Goal: Task Accomplishment & Management: Complete application form

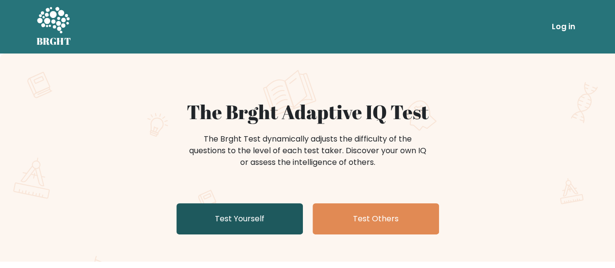
click at [252, 220] on link "Test Yourself" at bounding box center [239, 218] width 126 height 31
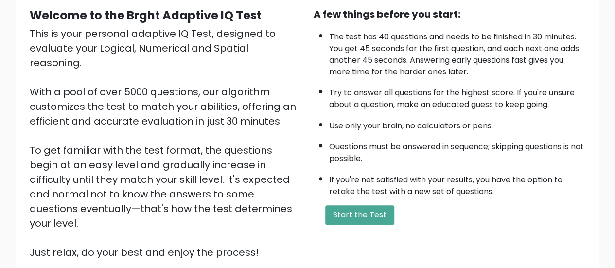
scroll to position [97, 0]
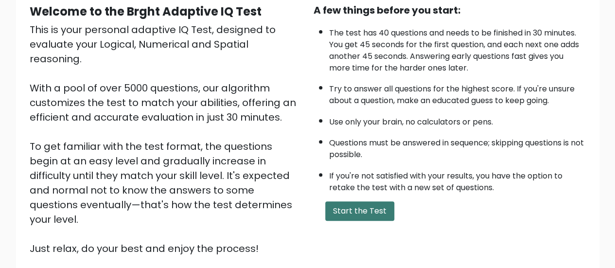
click at [354, 203] on button "Start the Test" at bounding box center [359, 210] width 69 height 19
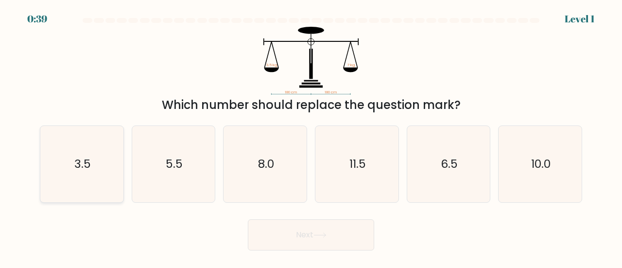
click at [88, 171] on text "3.5" at bounding box center [82, 164] width 17 height 16
click at [311, 137] on input "a. 3.5" at bounding box center [311, 135] width 0 height 2
radio input "true"
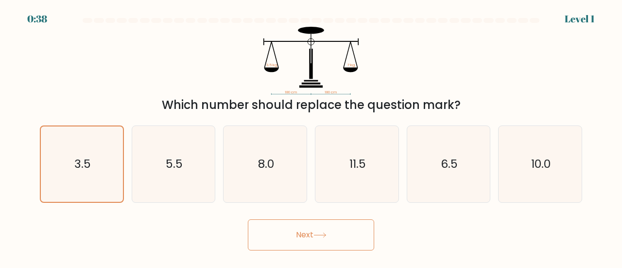
click at [301, 228] on button "Next" at bounding box center [311, 234] width 126 height 31
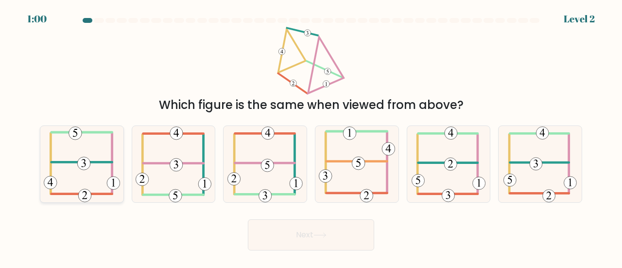
click at [86, 185] on icon at bounding box center [82, 164] width 76 height 76
click at [311, 137] on input "a." at bounding box center [311, 135] width 0 height 2
radio input "true"
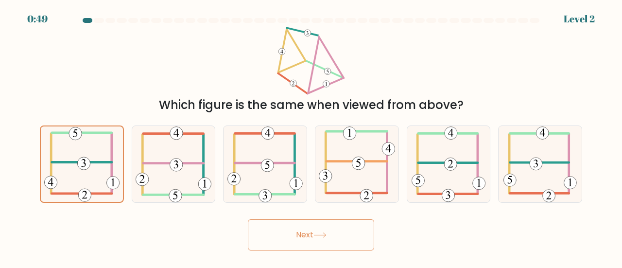
click at [313, 232] on button "Next" at bounding box center [311, 234] width 126 height 31
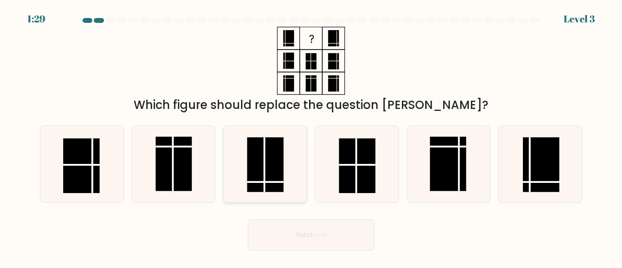
click at [256, 182] on line at bounding box center [265, 182] width 36 height 0
click at [311, 137] on input "c." at bounding box center [311, 135] width 0 height 2
radio input "true"
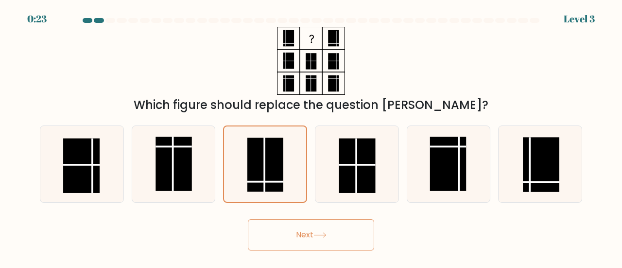
click at [276, 235] on button "Next" at bounding box center [311, 234] width 126 height 31
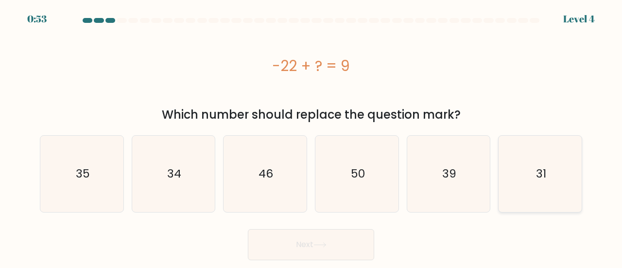
click at [508, 185] on icon "31" at bounding box center [540, 174] width 76 height 76
click at [312, 137] on input "f. 31" at bounding box center [311, 135] width 0 height 2
radio input "true"
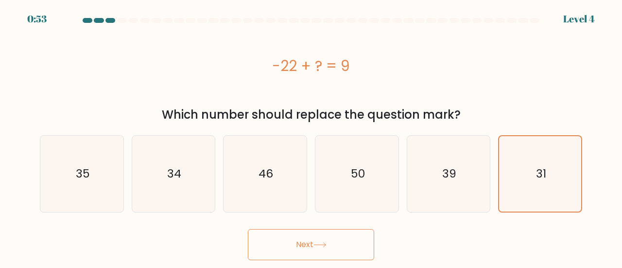
click at [301, 252] on button "Next" at bounding box center [311, 244] width 126 height 31
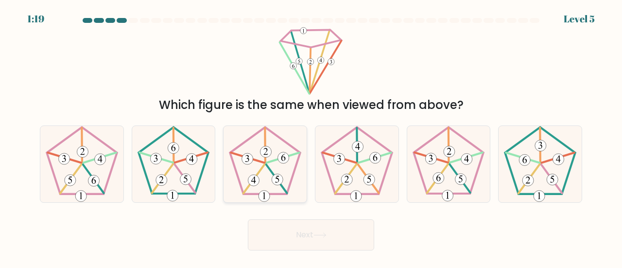
click at [287, 180] on icon at bounding box center [265, 164] width 76 height 76
click at [311, 137] on input "c." at bounding box center [311, 135] width 0 height 2
radio input "true"
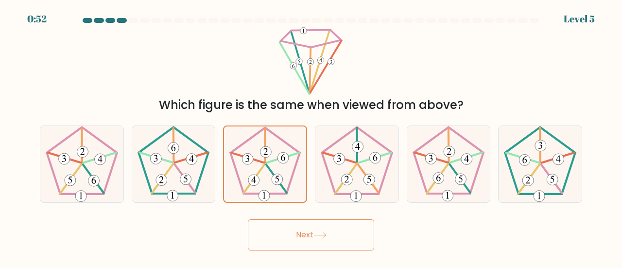
click at [318, 243] on button "Next" at bounding box center [311, 234] width 126 height 31
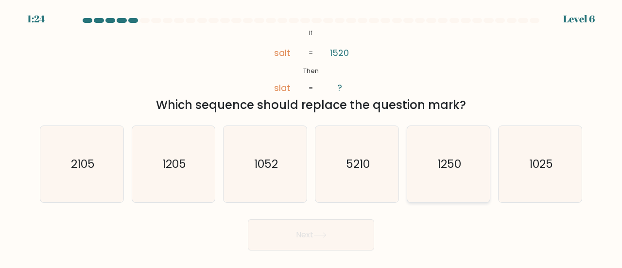
drag, startPoint x: 464, startPoint y: 193, endPoint x: 430, endPoint y: 196, distance: 34.2
click at [464, 193] on icon "1250" at bounding box center [449, 164] width 76 height 76
click at [312, 137] on input "e. 1250" at bounding box center [311, 135] width 0 height 2
radio input "true"
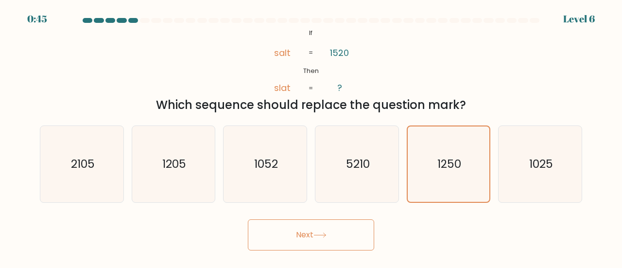
click at [358, 234] on button "Next" at bounding box center [311, 234] width 126 height 31
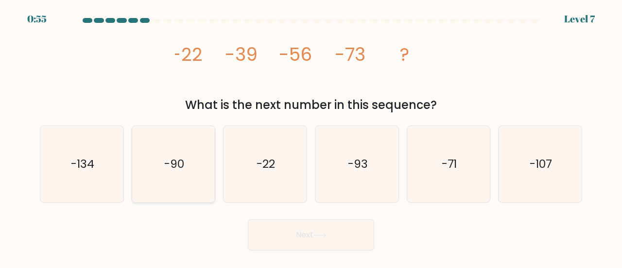
click at [169, 188] on icon "-90" at bounding box center [174, 164] width 76 height 76
click at [311, 137] on input "b. -90" at bounding box center [311, 135] width 0 height 2
radio input "true"
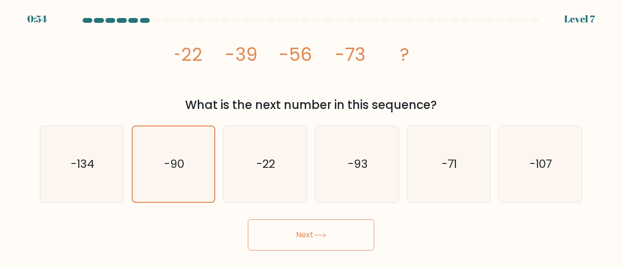
click at [296, 242] on button "Next" at bounding box center [311, 234] width 126 height 31
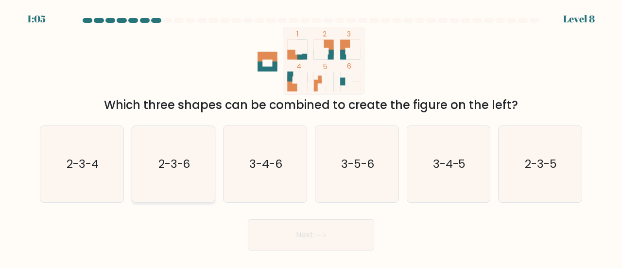
click at [166, 194] on icon "2-3-6" at bounding box center [174, 164] width 76 height 76
click at [311, 137] on input "b. 2-3-6" at bounding box center [311, 135] width 0 height 2
radio input "true"
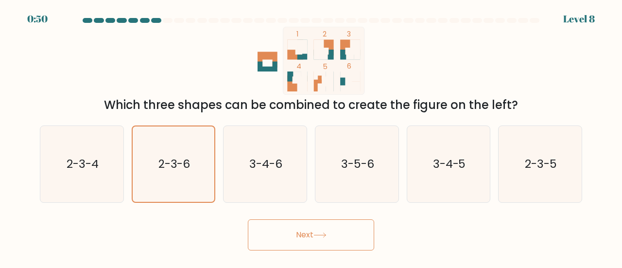
click at [289, 235] on button "Next" at bounding box center [311, 234] width 126 height 31
click at [314, 236] on button "Next" at bounding box center [311, 234] width 126 height 31
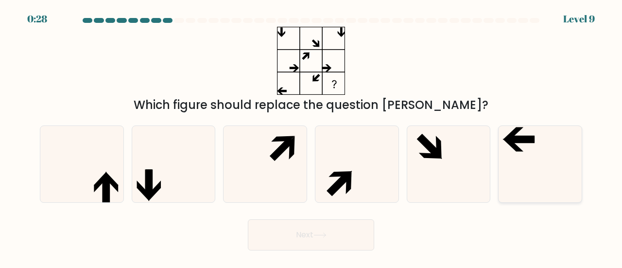
click at [517, 141] on icon at bounding box center [521, 139] width 27 height 7
click at [312, 137] on input "f." at bounding box center [311, 135] width 0 height 2
radio input "true"
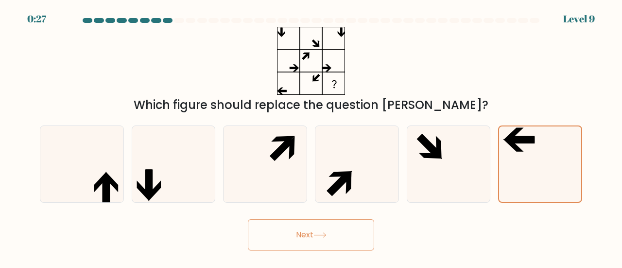
click at [303, 238] on button "Next" at bounding box center [311, 234] width 126 height 31
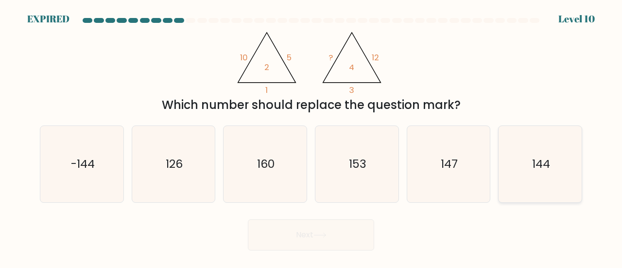
click at [536, 179] on icon "144" at bounding box center [540, 164] width 76 height 76
click at [312, 137] on input "f. 144" at bounding box center [311, 135] width 0 height 2
radio input "true"
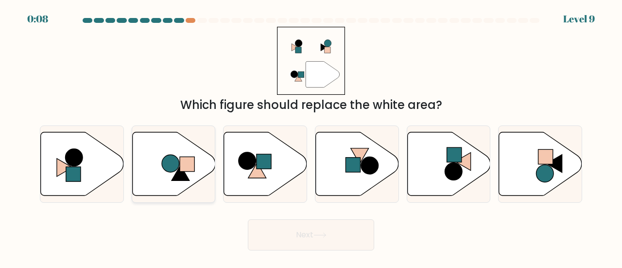
click at [163, 173] on icon at bounding box center [173, 164] width 83 height 64
click at [311, 137] on input "b." at bounding box center [311, 135] width 0 height 2
radio input "true"
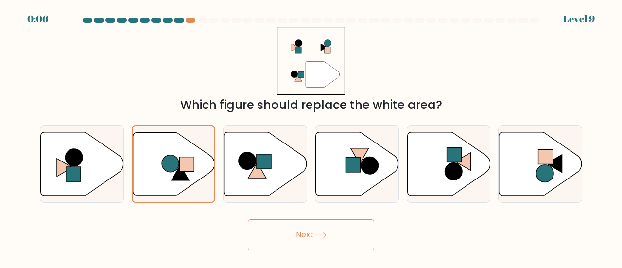
click at [324, 237] on icon at bounding box center [320, 234] width 13 height 5
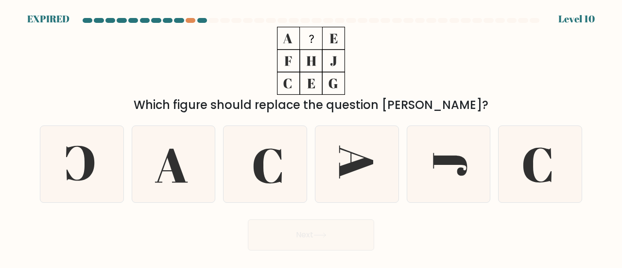
click at [120, 81] on div "Which figure should replace the question mark?" at bounding box center [311, 70] width 554 height 87
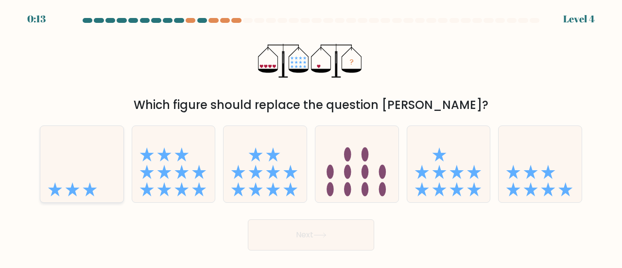
click at [115, 189] on icon at bounding box center [81, 164] width 83 height 69
click at [311, 137] on input "a." at bounding box center [311, 135] width 0 height 2
radio input "true"
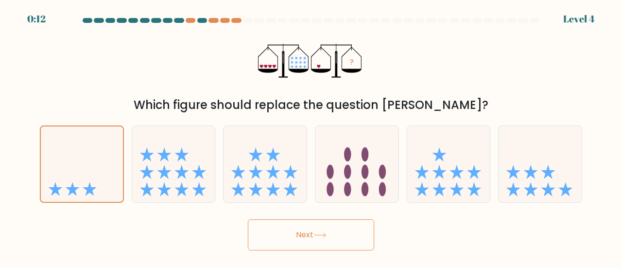
click at [341, 231] on button "Next" at bounding box center [311, 234] width 126 height 31
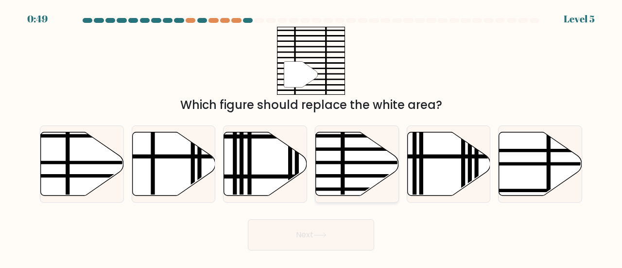
click at [343, 166] on line at bounding box center [343, 130] width 0 height 167
click at [312, 137] on input "d." at bounding box center [311, 135] width 0 height 2
radio input "true"
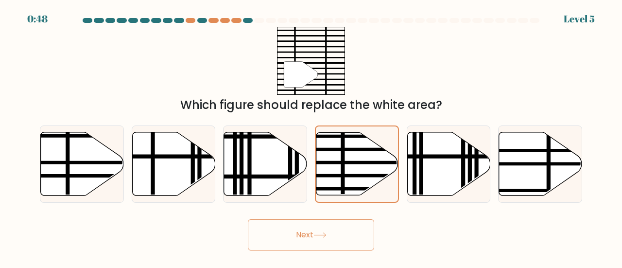
click at [310, 230] on button "Next" at bounding box center [311, 234] width 126 height 31
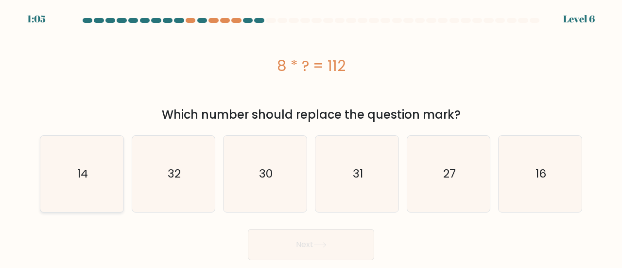
click at [50, 178] on icon "14" at bounding box center [82, 174] width 76 height 76
click at [311, 137] on input "a. 14" at bounding box center [311, 135] width 0 height 2
radio input "true"
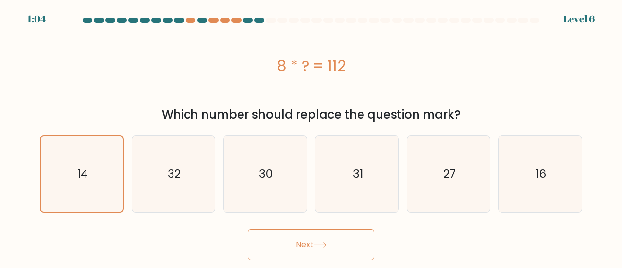
click at [282, 245] on button "Next" at bounding box center [311, 244] width 126 height 31
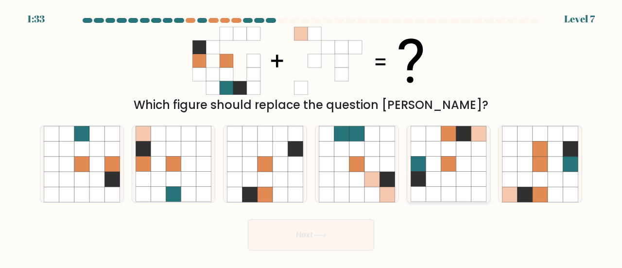
click at [472, 190] on icon at bounding box center [479, 194] width 15 height 15
click at [312, 137] on input "e." at bounding box center [311, 135] width 0 height 2
radio input "true"
click at [337, 227] on button "Next" at bounding box center [311, 234] width 126 height 31
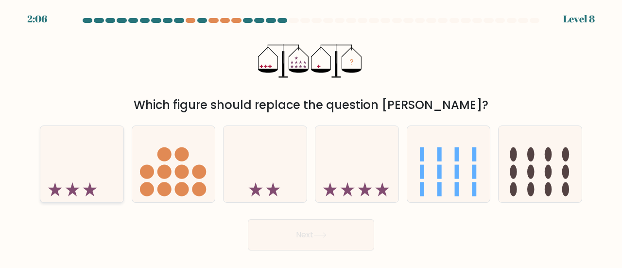
click at [72, 193] on icon at bounding box center [73, 189] width 14 height 14
click at [311, 137] on input "a." at bounding box center [311, 135] width 0 height 2
radio input "true"
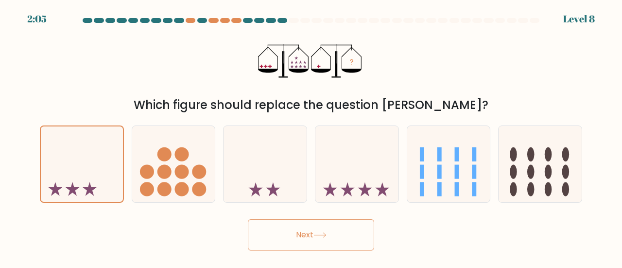
click at [327, 237] on icon at bounding box center [320, 234] width 13 height 5
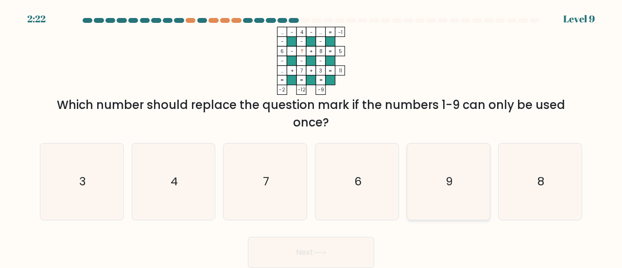
click at [464, 193] on icon "9" at bounding box center [449, 181] width 76 height 76
click at [312, 137] on input "e. 9" at bounding box center [311, 135] width 0 height 2
radio input "true"
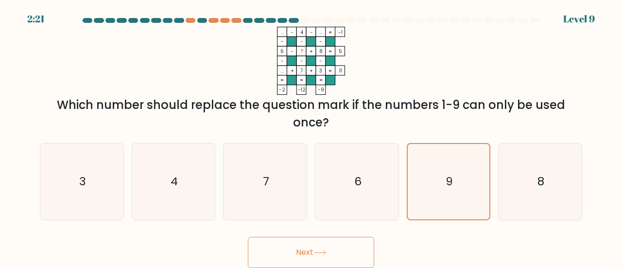
click at [325, 254] on icon at bounding box center [320, 252] width 13 height 5
click at [289, 250] on button "Next" at bounding box center [311, 252] width 126 height 31
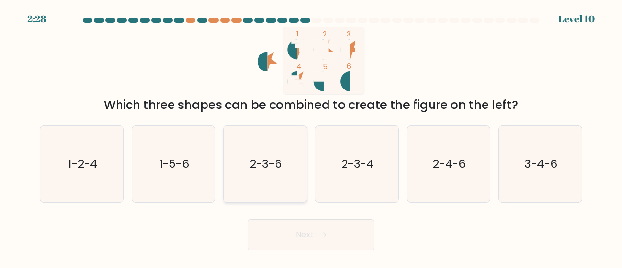
click at [286, 174] on icon "2-3-6" at bounding box center [265, 164] width 76 height 76
click at [311, 137] on input "c. 2-3-6" at bounding box center [311, 135] width 0 height 2
radio input "true"
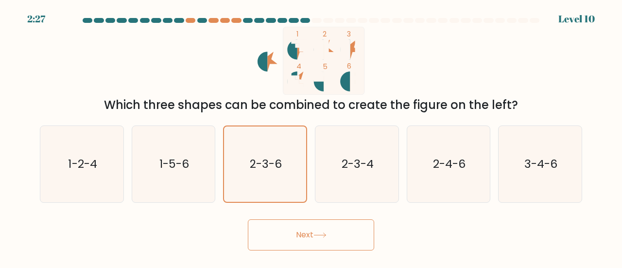
click at [321, 235] on icon at bounding box center [320, 235] width 12 height 4
click at [284, 238] on button "Next" at bounding box center [311, 234] width 126 height 31
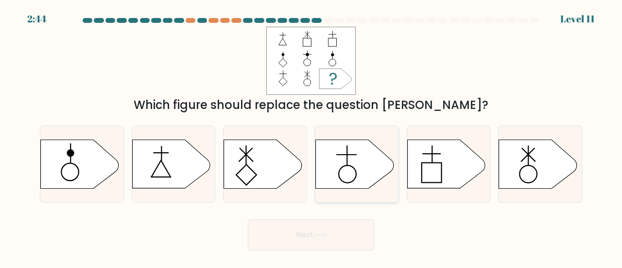
click at [347, 169] on icon at bounding box center [355, 164] width 78 height 49
click at [312, 137] on input "d." at bounding box center [311, 135] width 0 height 2
radio input "true"
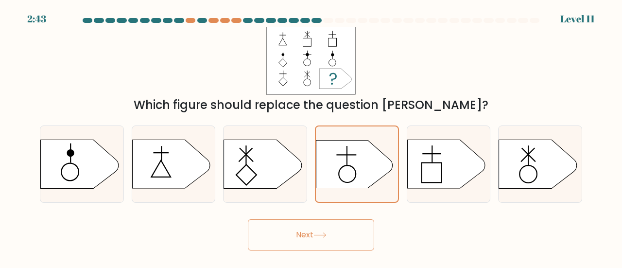
click at [341, 236] on button "Next" at bounding box center [311, 234] width 126 height 31
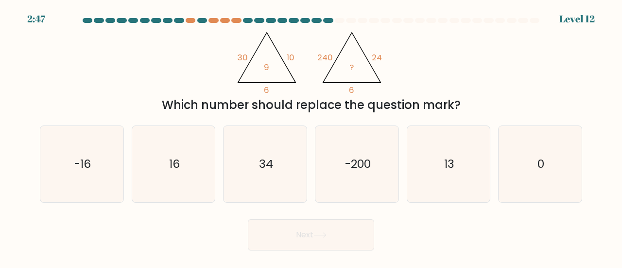
drag, startPoint x: 495, startPoint y: 26, endPoint x: 520, endPoint y: 16, distance: 26.2
click at [501, 26] on div at bounding box center [311, 22] width 554 height 9
click at [105, 75] on div "@import url('https://fonts.googleapis.com/css?family=Abril+Fatface:400,100,100i…" at bounding box center [311, 70] width 554 height 87
drag, startPoint x: 536, startPoint y: 168, endPoint x: 524, endPoint y: 181, distance: 18.6
click at [537, 168] on icon "0" at bounding box center [540, 164] width 76 height 76
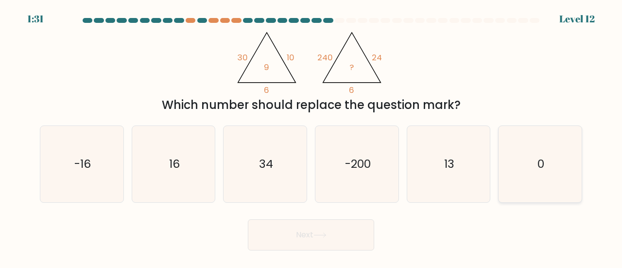
click at [312, 137] on input "f. 0" at bounding box center [311, 135] width 0 height 2
radio input "true"
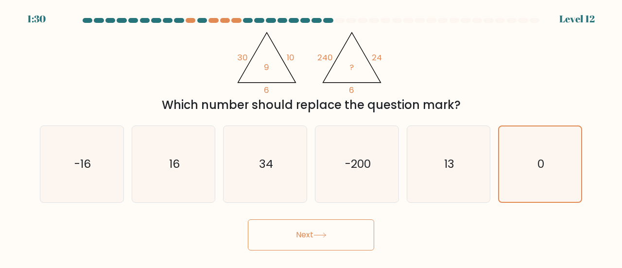
click at [324, 238] on button "Next" at bounding box center [311, 234] width 126 height 31
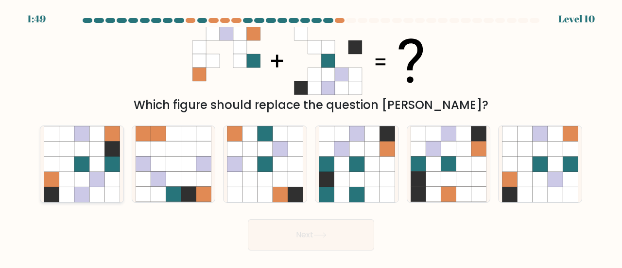
click at [108, 186] on icon at bounding box center [112, 179] width 15 height 15
click at [311, 137] on input "a." at bounding box center [311, 135] width 0 height 2
radio input "true"
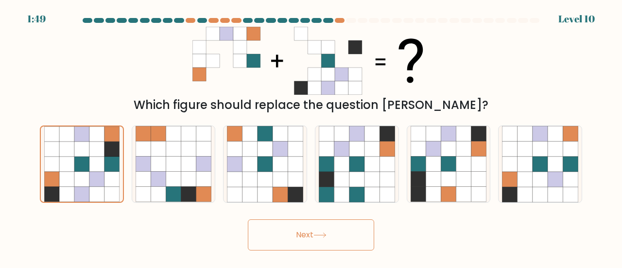
click at [315, 239] on button "Next" at bounding box center [311, 234] width 126 height 31
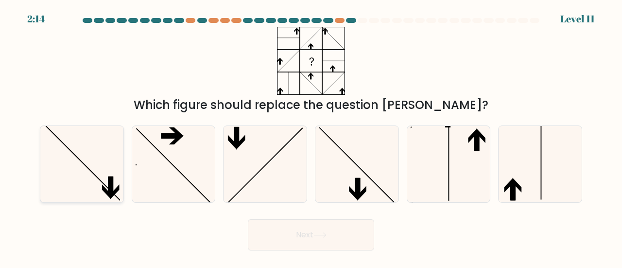
click at [103, 179] on icon at bounding box center [82, 164] width 76 height 76
click at [311, 137] on input "a." at bounding box center [311, 135] width 0 height 2
radio input "true"
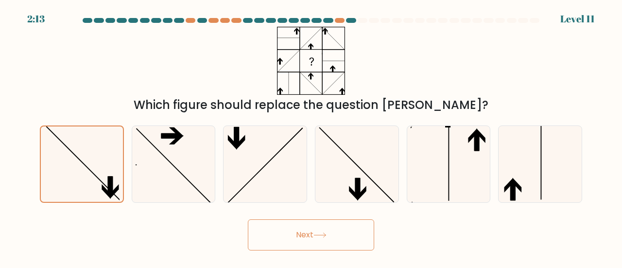
click at [272, 230] on button "Next" at bounding box center [311, 234] width 126 height 31
click at [301, 229] on button "Next" at bounding box center [311, 234] width 126 height 31
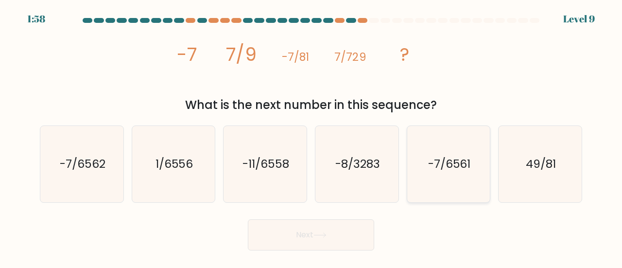
click at [464, 184] on icon "-7/6561" at bounding box center [449, 164] width 76 height 76
click at [312, 137] on input "e. -7/6561" at bounding box center [311, 135] width 0 height 2
radio input "true"
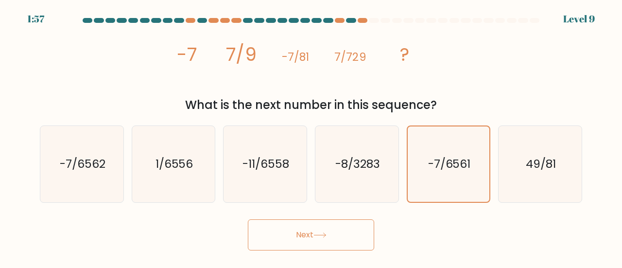
click at [324, 236] on icon at bounding box center [320, 234] width 13 height 5
click at [289, 238] on button "Next" at bounding box center [311, 234] width 126 height 31
drag, startPoint x: 456, startPoint y: 227, endPoint x: 449, endPoint y: 236, distance: 11.1
click at [449, 236] on div "Next" at bounding box center [311, 232] width 554 height 36
click at [304, 238] on button "Next" at bounding box center [311, 234] width 126 height 31
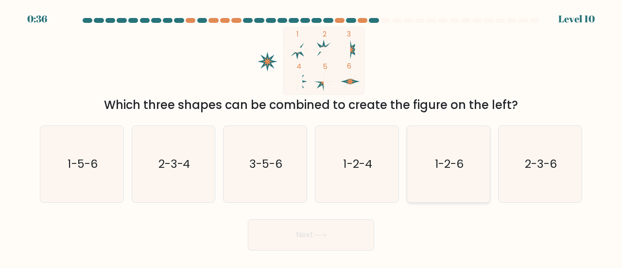
click at [467, 183] on icon "1-2-6" at bounding box center [449, 164] width 76 height 76
click at [312, 137] on input "e. 1-2-6" at bounding box center [311, 135] width 0 height 2
radio input "true"
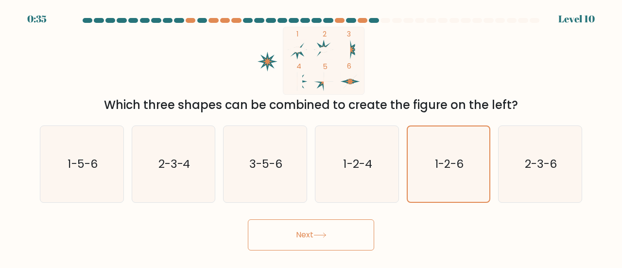
click at [283, 239] on button "Next" at bounding box center [311, 234] width 126 height 31
click at [306, 240] on button "Next" at bounding box center [311, 234] width 126 height 31
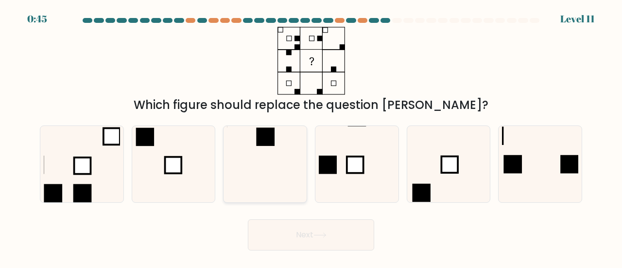
click at [296, 131] on icon at bounding box center [265, 164] width 76 height 76
click at [311, 134] on input "c." at bounding box center [311, 135] width 0 height 2
radio input "true"
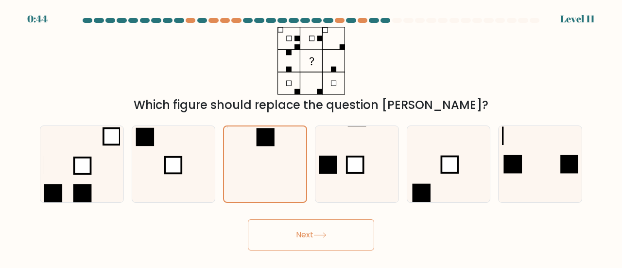
click at [270, 229] on button "Next" at bounding box center [311, 234] width 126 height 31
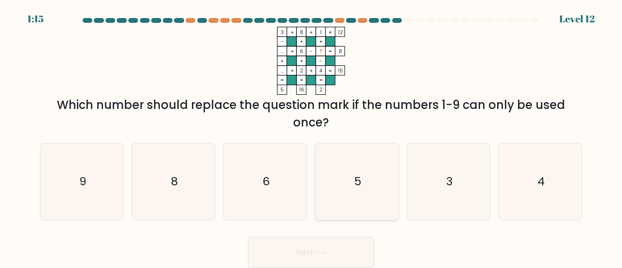
click at [372, 175] on icon "5" at bounding box center [357, 181] width 76 height 76
click at [312, 137] on input "d. 5" at bounding box center [311, 135] width 0 height 2
radio input "true"
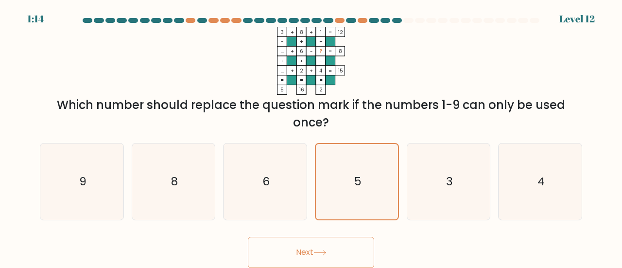
click at [325, 257] on button "Next" at bounding box center [311, 252] width 126 height 31
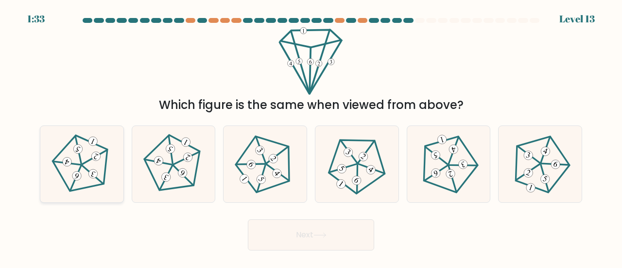
click at [86, 179] on icon at bounding box center [82, 164] width 61 height 61
click at [311, 137] on input "a." at bounding box center [311, 135] width 0 height 2
radio input "true"
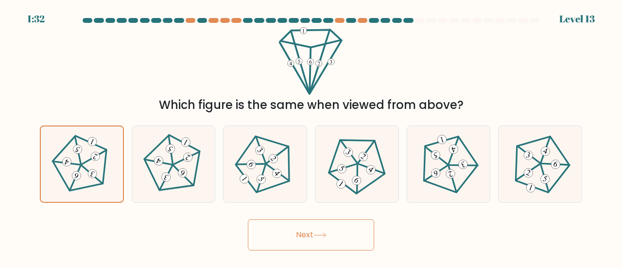
click at [287, 228] on button "Next" at bounding box center [311, 234] width 126 height 31
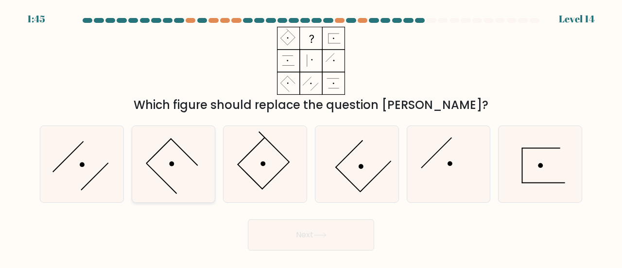
click at [189, 176] on icon at bounding box center [174, 164] width 76 height 76
click at [311, 137] on input "b." at bounding box center [311, 135] width 0 height 2
radio input "true"
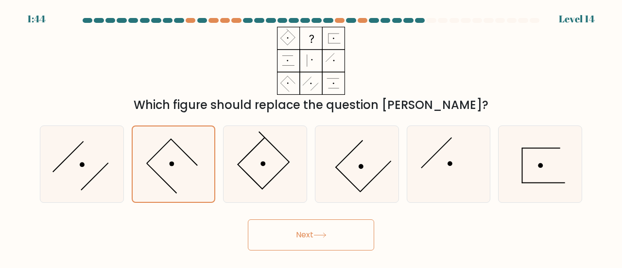
click at [337, 226] on button "Next" at bounding box center [311, 234] width 126 height 31
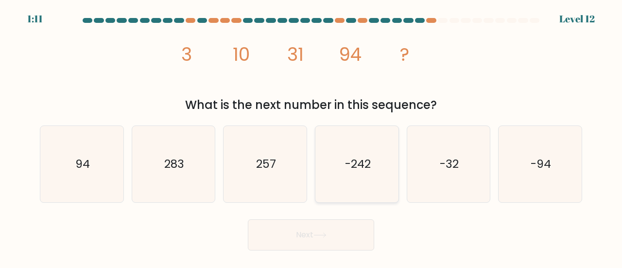
click at [355, 166] on text "-242" at bounding box center [358, 164] width 26 height 16
click at [312, 137] on input "d. -242" at bounding box center [311, 135] width 0 height 2
radio input "true"
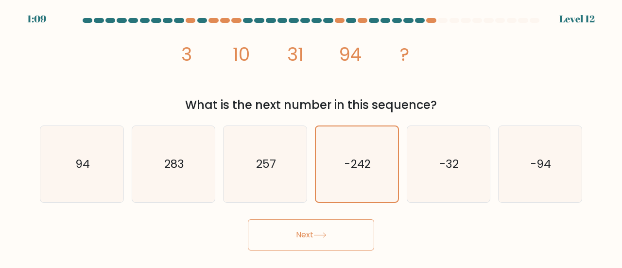
click at [316, 232] on icon at bounding box center [320, 234] width 13 height 5
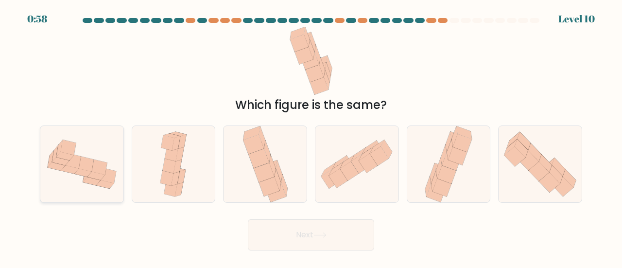
click at [70, 156] on icon at bounding box center [65, 156] width 18 height 8
click at [311, 137] on input "a." at bounding box center [311, 135] width 0 height 2
radio input "true"
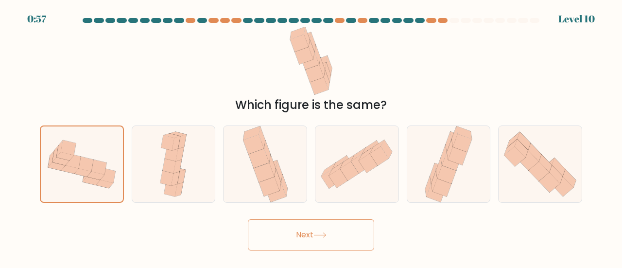
click at [310, 240] on button "Next" at bounding box center [311, 234] width 126 height 31
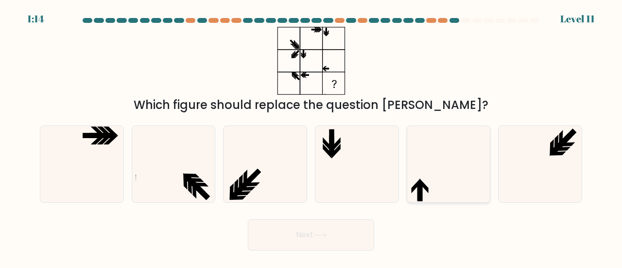
click at [432, 195] on icon at bounding box center [449, 164] width 76 height 76
click at [312, 137] on input "e." at bounding box center [311, 135] width 0 height 2
radio input "true"
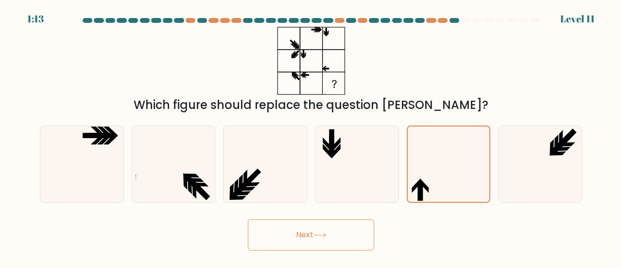
click at [346, 234] on button "Next" at bounding box center [311, 234] width 126 height 31
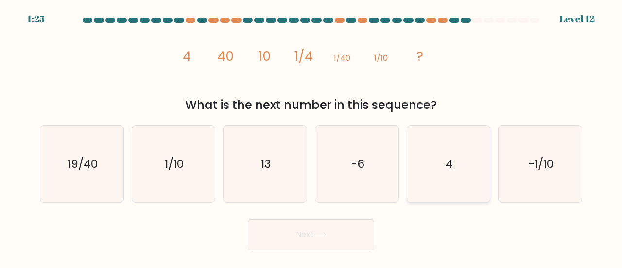
click at [461, 172] on icon "4" at bounding box center [449, 164] width 76 height 76
click at [312, 137] on input "e. 4" at bounding box center [311, 135] width 0 height 2
radio input "true"
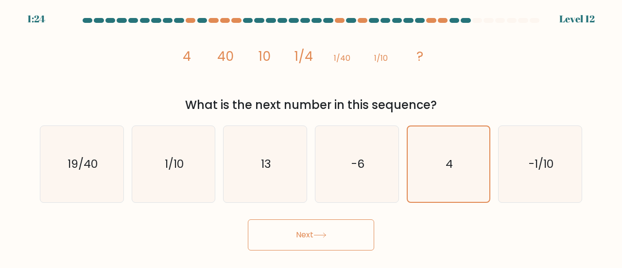
click at [322, 232] on button "Next" at bounding box center [311, 234] width 126 height 31
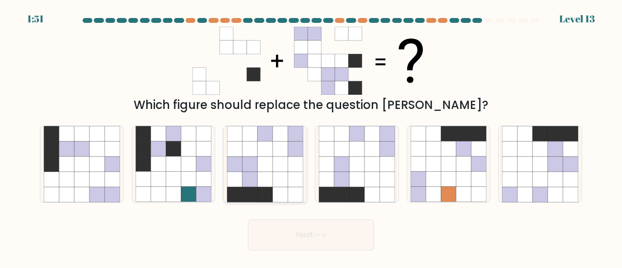
click at [257, 194] on icon at bounding box center [250, 194] width 15 height 15
click at [311, 137] on input "c." at bounding box center [311, 135] width 0 height 2
radio input "true"
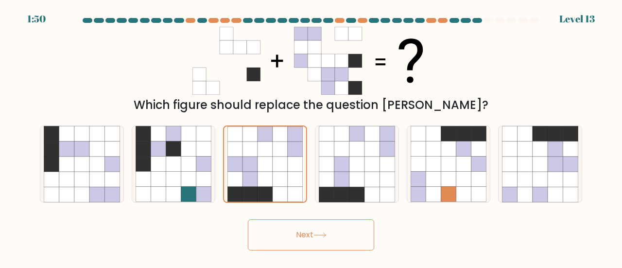
click at [284, 229] on button "Next" at bounding box center [311, 234] width 126 height 31
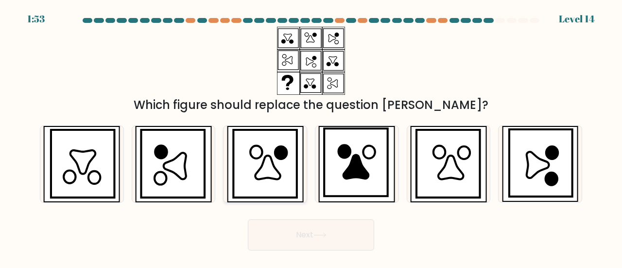
click at [263, 180] on icon at bounding box center [264, 164] width 63 height 68
click at [311, 137] on input "c." at bounding box center [311, 135] width 0 height 2
radio input "true"
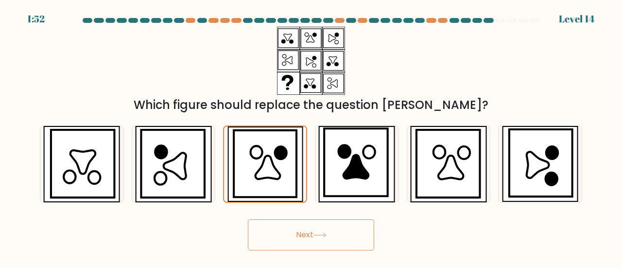
click at [305, 239] on button "Next" at bounding box center [311, 234] width 126 height 31
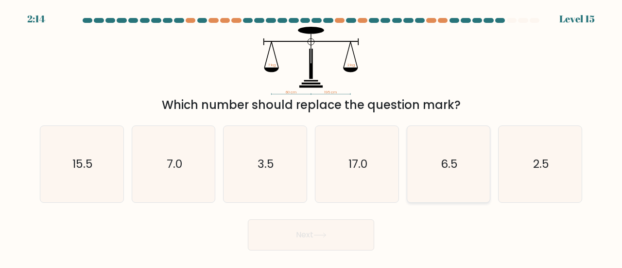
click at [448, 180] on icon "6.5" at bounding box center [449, 164] width 76 height 76
click at [312, 137] on input "e. 6.5" at bounding box center [311, 135] width 0 height 2
radio input "true"
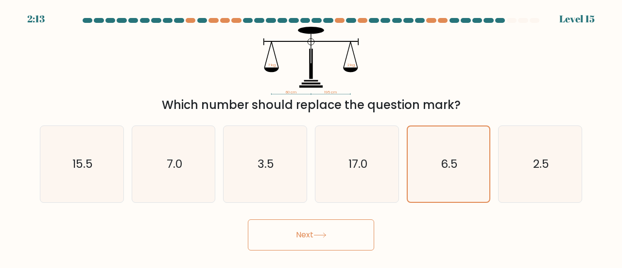
click at [344, 232] on button "Next" at bounding box center [311, 234] width 126 height 31
click at [308, 234] on button "Next" at bounding box center [311, 234] width 126 height 31
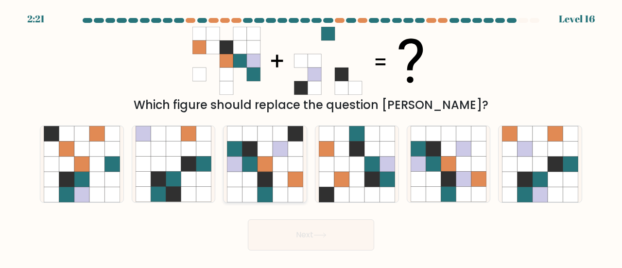
click at [281, 177] on icon at bounding box center [280, 179] width 15 height 15
click at [311, 137] on input "c." at bounding box center [311, 135] width 0 height 2
radio input "true"
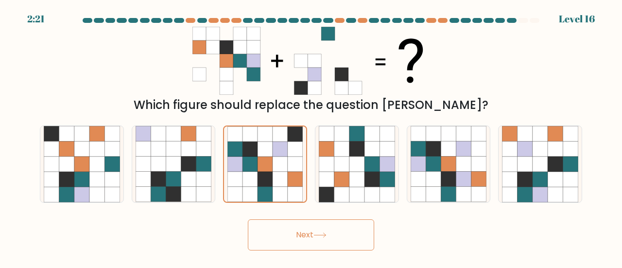
click at [317, 225] on button "Next" at bounding box center [311, 234] width 126 height 31
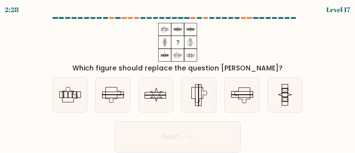
drag, startPoint x: 622, startPoint y: 4, endPoint x: 241, endPoint y: 43, distance: 382.7
click at [241, 43] on div "Which figure should replace the question mark?" at bounding box center [178, 48] width 263 height 51
click at [284, 103] on icon at bounding box center [285, 95] width 35 height 35
click at [178, 79] on input "f." at bounding box center [178, 78] width 0 height 2
radio input "true"
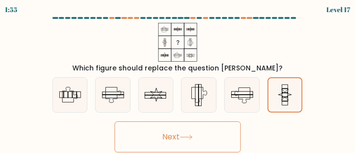
click at [172, 135] on button "Next" at bounding box center [178, 137] width 126 height 31
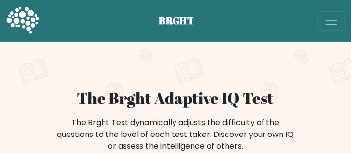
scroll to position [111, 0]
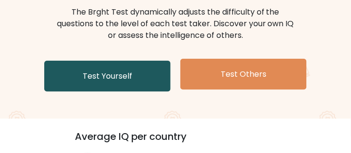
click at [121, 74] on link "Test Yourself" at bounding box center [107, 76] width 126 height 31
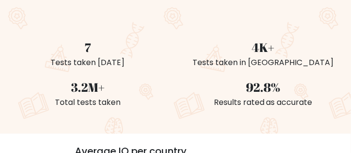
scroll to position [222, 0]
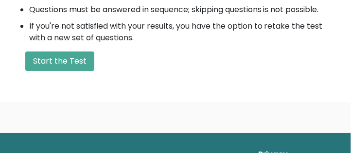
scroll to position [417, 0]
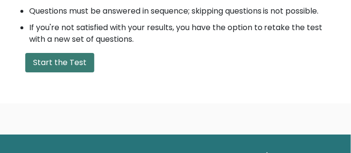
click at [51, 53] on button "Start the Test" at bounding box center [59, 62] width 69 height 19
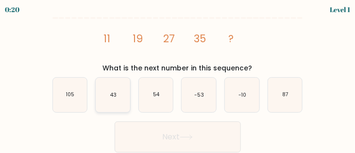
click at [116, 97] on text "43" at bounding box center [113, 94] width 6 height 7
click at [178, 79] on input "b. 43" at bounding box center [178, 78] width 0 height 2
radio input "true"
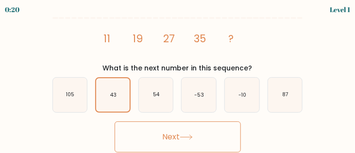
click at [168, 138] on button "Next" at bounding box center [178, 137] width 126 height 31
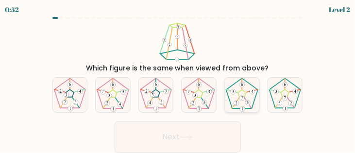
click at [251, 109] on icon at bounding box center [242, 95] width 35 height 35
click at [178, 79] on input "e." at bounding box center [178, 78] width 0 height 2
radio input "true"
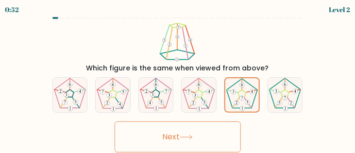
click at [173, 134] on button "Next" at bounding box center [178, 137] width 126 height 31
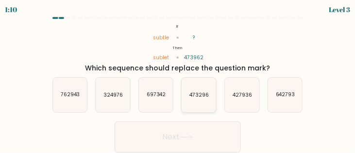
click at [201, 98] on text "473296" at bounding box center [199, 94] width 19 height 7
click at [178, 79] on input "d. 473296" at bounding box center [178, 78] width 0 height 2
radio input "true"
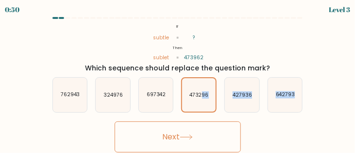
drag, startPoint x: 201, startPoint y: 110, endPoint x: 181, endPoint y: 145, distance: 40.3
click at [184, 137] on form "If ?" at bounding box center [177, 85] width 355 height 136
click at [185, 138] on icon at bounding box center [186, 137] width 13 height 5
click at [168, 138] on button "Next" at bounding box center [178, 137] width 126 height 31
click at [18, 40] on form "If ?" at bounding box center [177, 85] width 355 height 136
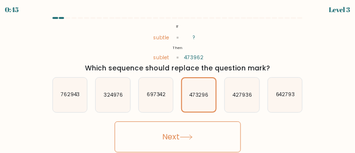
click at [150, 131] on button "Next" at bounding box center [178, 137] width 126 height 31
click at [168, 135] on button "Next" at bounding box center [178, 137] width 126 height 31
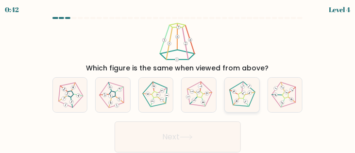
click at [238, 98] on icon at bounding box center [242, 95] width 28 height 28
click at [178, 79] on input "e." at bounding box center [178, 78] width 0 height 2
radio input "true"
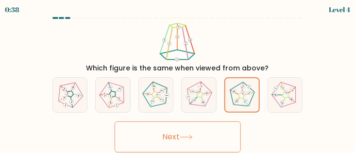
click at [182, 133] on button "Next" at bounding box center [178, 137] width 126 height 31
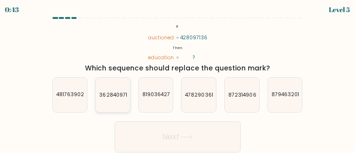
click at [115, 101] on icon "362840971" at bounding box center [113, 95] width 35 height 35
click at [178, 79] on input "b. 362840971" at bounding box center [178, 78] width 0 height 2
radio input "true"
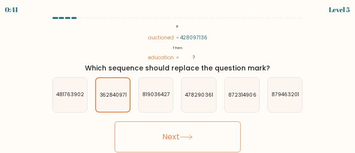
click at [178, 133] on button "Next" at bounding box center [178, 137] width 126 height 31
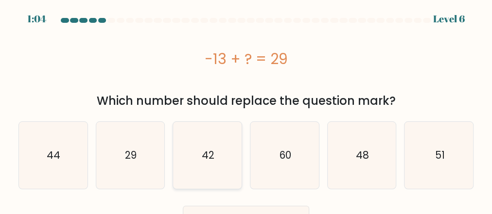
click at [214, 150] on icon "42" at bounding box center [207, 155] width 67 height 67
click at [246, 110] on input "c. 42" at bounding box center [246, 108] width 0 height 2
radio input "true"
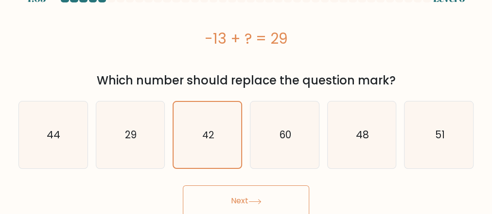
scroll to position [22, 0]
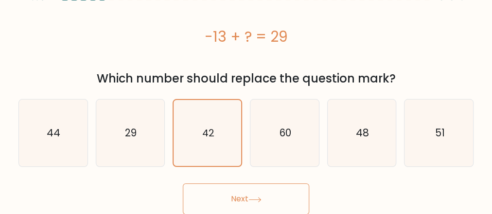
click at [264, 153] on button "Next" at bounding box center [246, 199] width 126 height 31
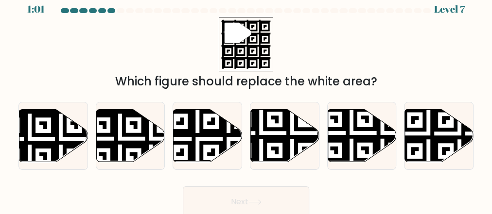
scroll to position [13, 0]
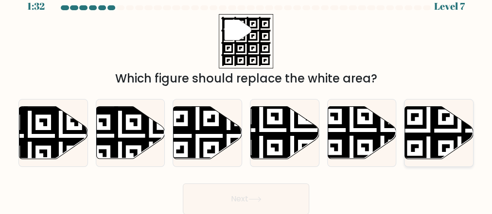
click at [355, 139] on icon at bounding box center [460, 162] width 124 height 124
click at [246, 97] on input "f." at bounding box center [246, 96] width 0 height 2
radio input "true"
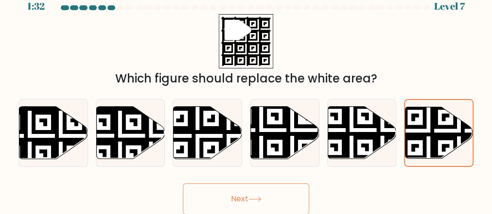
click at [236, 153] on button "Next" at bounding box center [246, 199] width 126 height 31
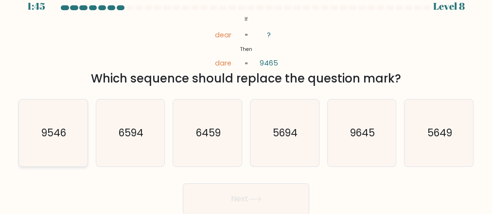
click at [60, 153] on icon "9546" at bounding box center [52, 133] width 67 height 67
click at [246, 97] on input "a. 9546" at bounding box center [246, 96] width 0 height 2
radio input "true"
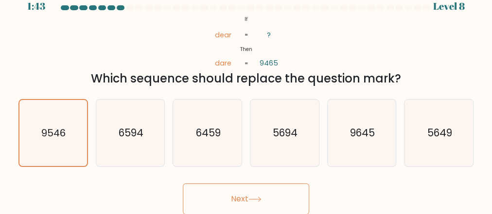
click at [246, 153] on button "Next" at bounding box center [246, 199] width 126 height 31
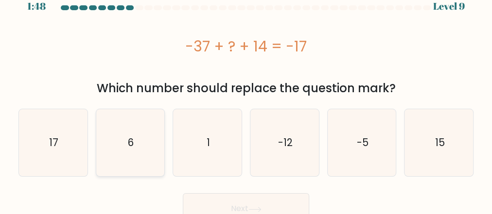
click at [131, 153] on icon "6" at bounding box center [130, 142] width 67 height 67
click at [246, 97] on input "b. 6" at bounding box center [246, 96] width 0 height 2
radio input "true"
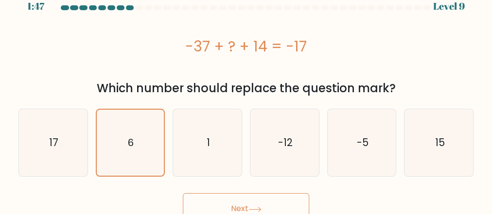
click at [200, 153] on button "Next" at bounding box center [246, 208] width 126 height 31
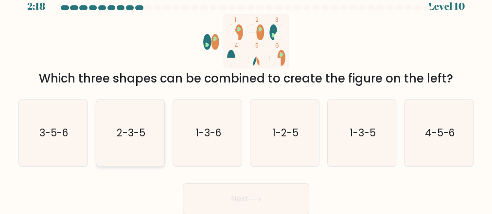
click at [136, 142] on icon "2-3-5" at bounding box center [130, 133] width 67 height 67
click at [246, 97] on input "b. 2-3-5" at bounding box center [246, 96] width 0 height 2
radio input "true"
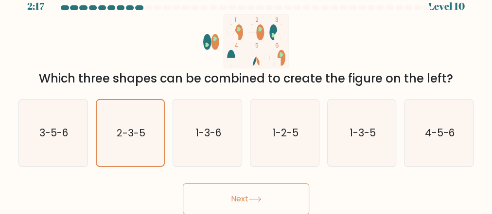
click at [228, 153] on button "Next" at bounding box center [246, 199] width 126 height 31
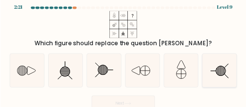
scroll to position [0, 0]
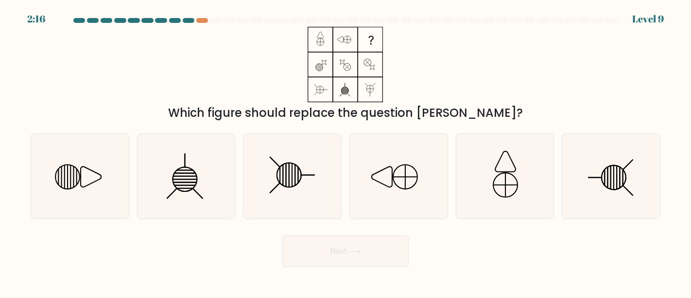
drag, startPoint x: 482, startPoint y: 6, endPoint x: 478, endPoint y: 240, distance: 233.9
click at [355, 153] on div "Next" at bounding box center [346, 248] width 642 height 36
click at [80, 153] on icon at bounding box center [79, 176] width 85 height 85
click at [346, 151] on input "a." at bounding box center [346, 150] width 0 height 2
radio input "true"
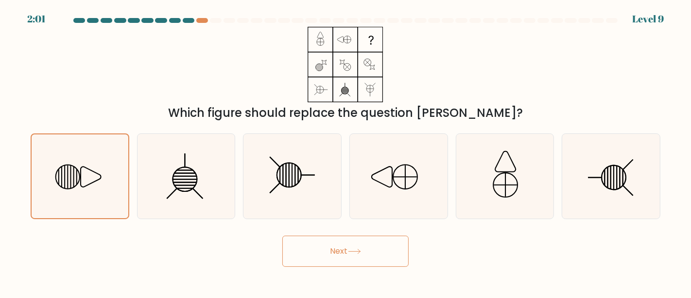
click at [340, 153] on button "Next" at bounding box center [345, 250] width 126 height 31
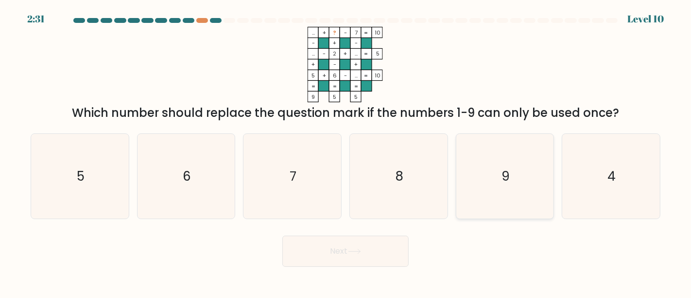
click at [355, 153] on text "9" at bounding box center [506, 176] width 8 height 18
click at [346, 151] on input "e. 9" at bounding box center [346, 150] width 0 height 2
radio input "true"
click at [355, 153] on button "Next" at bounding box center [345, 250] width 126 height 31
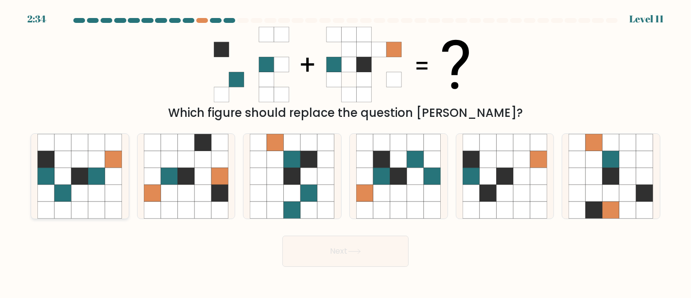
click at [80, 153] on icon at bounding box center [79, 175] width 17 height 17
click at [346, 151] on input "a." at bounding box center [346, 150] width 0 height 2
radio input "true"
click at [355, 153] on button "Next" at bounding box center [345, 250] width 126 height 31
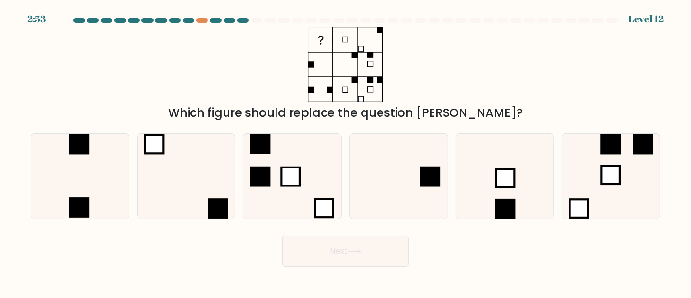
drag, startPoint x: 63, startPoint y: 244, endPoint x: 80, endPoint y: 277, distance: 37.6
click at [79, 153] on body "2:53 Level 12" at bounding box center [345, 149] width 691 height 298
click at [355, 153] on icon at bounding box center [398, 176] width 85 height 85
click at [346, 151] on input "d." at bounding box center [346, 150] width 0 height 2
radio input "true"
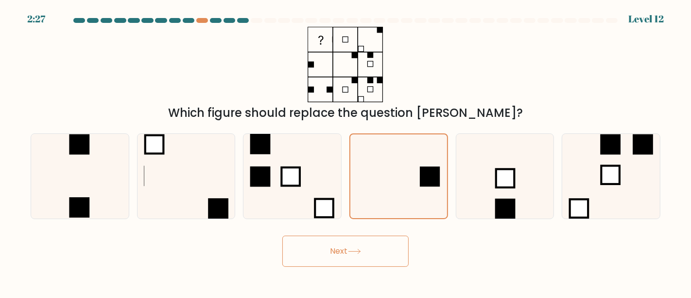
click at [355, 153] on button "Next" at bounding box center [345, 250] width 126 height 31
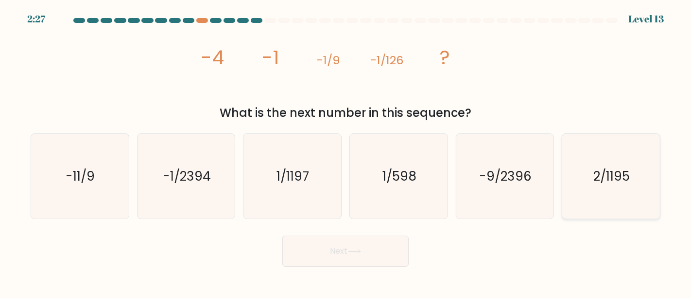
click at [355, 153] on icon "2/1195" at bounding box center [611, 176] width 85 height 85
click at [346, 151] on input "f. 2/1195" at bounding box center [346, 150] width 0 height 2
radio input "true"
click at [334, 153] on button "Next" at bounding box center [345, 250] width 126 height 31
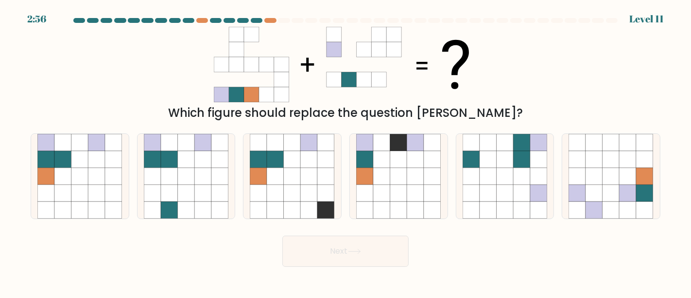
drag, startPoint x: 50, startPoint y: 232, endPoint x: 213, endPoint y: 263, distance: 165.6
click at [213, 153] on div "Next" at bounding box center [346, 248] width 642 height 36
click at [114, 153] on icon at bounding box center [113, 192] width 17 height 17
click at [346, 151] on input "a." at bounding box center [346, 150] width 0 height 2
radio input "true"
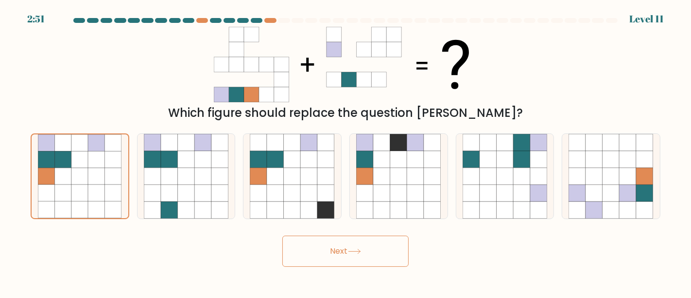
click at [355, 153] on button "Next" at bounding box center [345, 250] width 126 height 31
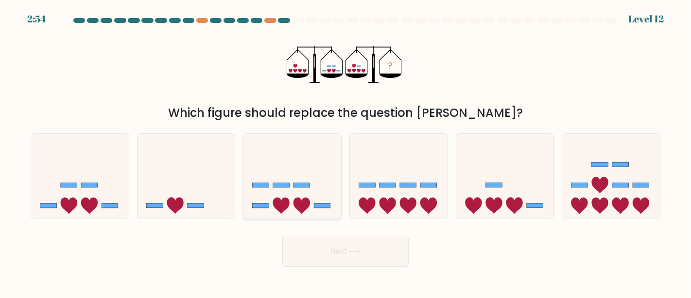
click at [289, 153] on icon at bounding box center [281, 205] width 17 height 17
click at [346, 151] on input "c." at bounding box center [346, 150] width 0 height 2
radio input "true"
click at [323, 153] on button "Next" at bounding box center [345, 250] width 126 height 31
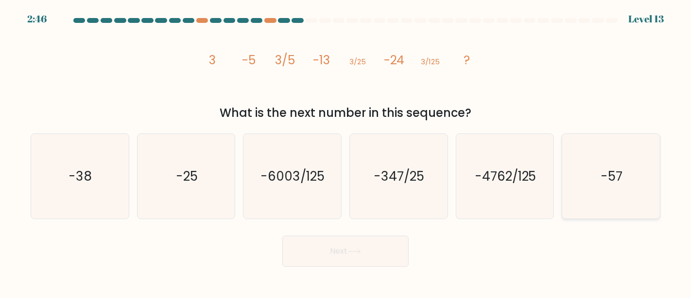
click at [355, 153] on icon "-57" at bounding box center [611, 176] width 85 height 85
click at [346, 151] on input "f. -57" at bounding box center [346, 150] width 0 height 2
radio input "true"
click at [340, 153] on button "Next" at bounding box center [345, 250] width 126 height 31
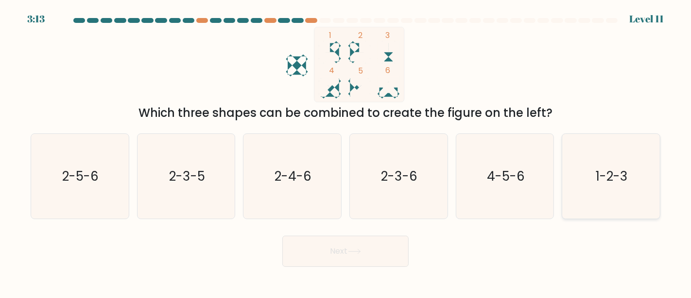
click at [355, 153] on icon "1-2-3" at bounding box center [611, 176] width 85 height 85
click at [346, 151] on input "f. 1-2-3" at bounding box center [346, 150] width 0 height 2
radio input "true"
click at [324, 153] on button "Next" at bounding box center [345, 250] width 126 height 31
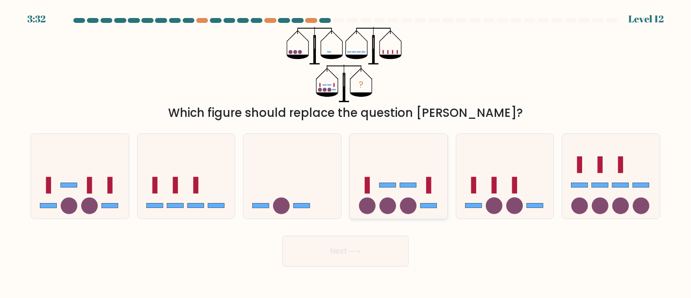
click at [355, 153] on icon at bounding box center [399, 176] width 98 height 81
click at [346, 151] on input "d." at bounding box center [346, 150] width 0 height 2
radio input "true"
click at [355, 153] on button "Next" at bounding box center [345, 250] width 126 height 31
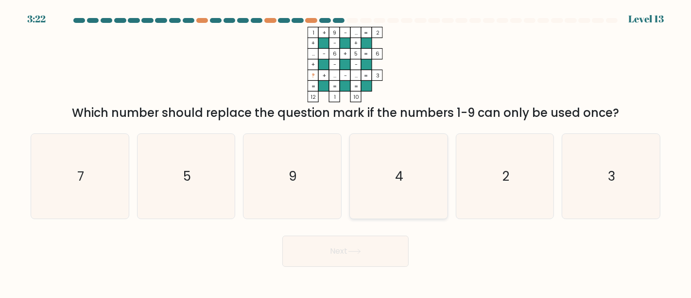
click at [355, 153] on text "4" at bounding box center [400, 176] width 8 height 18
click at [346, 151] on input "d. 4" at bounding box center [346, 150] width 0 height 2
radio input "true"
click at [346, 153] on button "Next" at bounding box center [345, 250] width 126 height 31
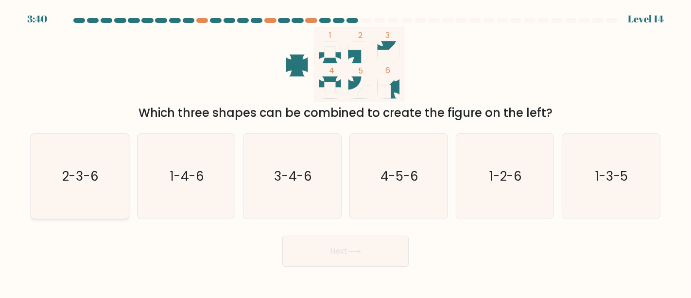
click at [59, 153] on icon "2-3-6" at bounding box center [79, 176] width 85 height 85
click at [346, 151] on input "a. 2-3-6" at bounding box center [346, 150] width 0 height 2
radio input "true"
click at [355, 153] on icon at bounding box center [354, 250] width 13 height 5
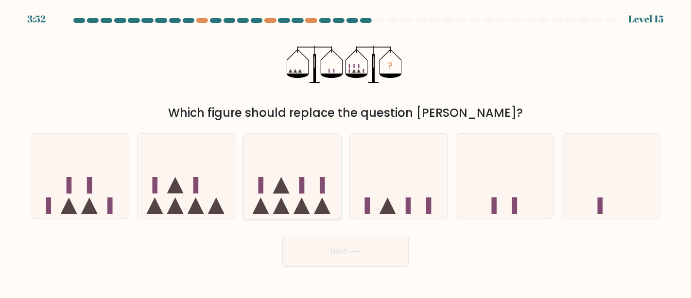
click at [302, 153] on icon at bounding box center [302, 205] width 17 height 17
click at [346, 151] on input "c." at bounding box center [346, 150] width 0 height 2
radio input "true"
click at [328, 153] on button "Next" at bounding box center [345, 250] width 126 height 31
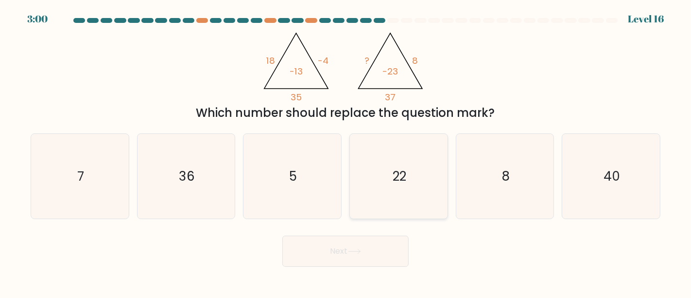
click at [355, 153] on icon "22" at bounding box center [398, 176] width 85 height 85
click at [346, 151] on input "d. 22" at bounding box center [346, 150] width 0 height 2
radio input "true"
click at [355, 153] on button "Next" at bounding box center [345, 250] width 126 height 31
click at [317, 153] on button "Next" at bounding box center [345, 250] width 126 height 31
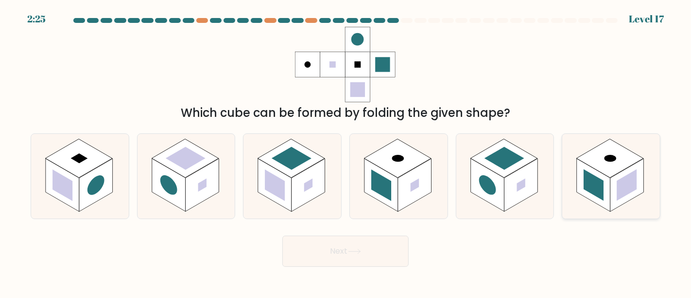
click at [355, 153] on rect at bounding box center [627, 185] width 20 height 32
click at [346, 151] on input "f." at bounding box center [346, 150] width 0 height 2
radio input "true"
click at [344, 153] on button "Next" at bounding box center [345, 250] width 126 height 31
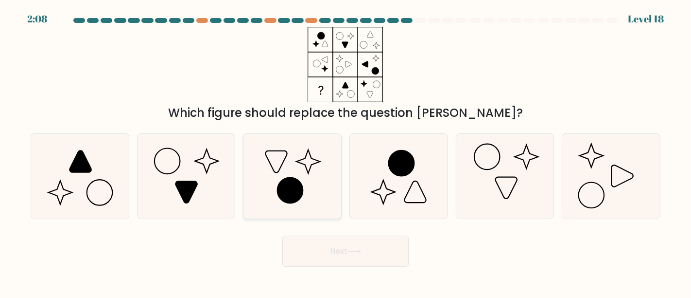
click at [263, 153] on icon at bounding box center [292, 176] width 85 height 85
click at [346, 151] on input "c." at bounding box center [346, 150] width 0 height 2
radio input "true"
click at [346, 153] on button "Next" at bounding box center [345, 250] width 126 height 31
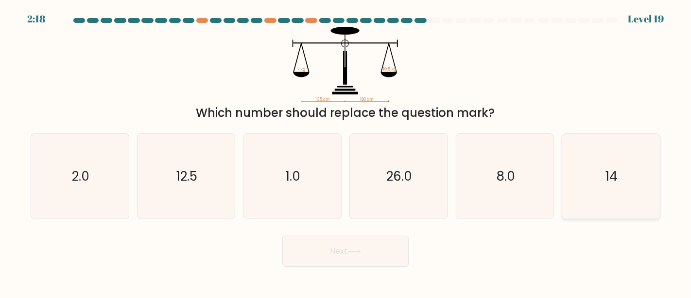
click at [355, 153] on icon "14" at bounding box center [611, 176] width 85 height 85
click at [346, 151] on input "f. 14" at bounding box center [346, 150] width 0 height 2
radio input "true"
click at [341, 153] on button "Next" at bounding box center [345, 250] width 126 height 31
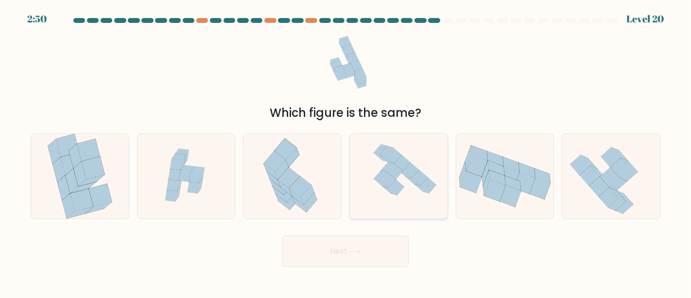
click at [355, 153] on icon at bounding box center [396, 187] width 16 height 16
click at [346, 151] on input "d." at bounding box center [346, 150] width 0 height 2
radio input "true"
click at [344, 153] on button "Next" at bounding box center [345, 250] width 126 height 31
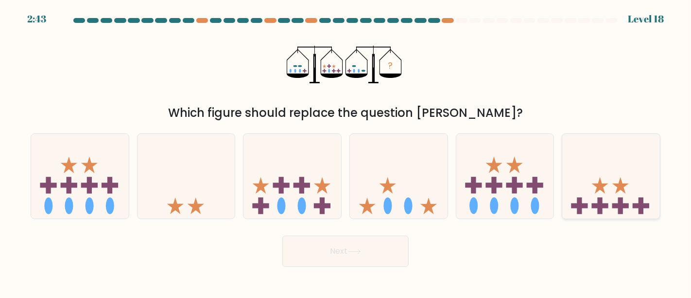
click at [355, 153] on icon at bounding box center [611, 176] width 98 height 81
click at [346, 151] on input "f." at bounding box center [346, 150] width 0 height 2
radio input "true"
click at [315, 153] on button "Next" at bounding box center [345, 250] width 126 height 31
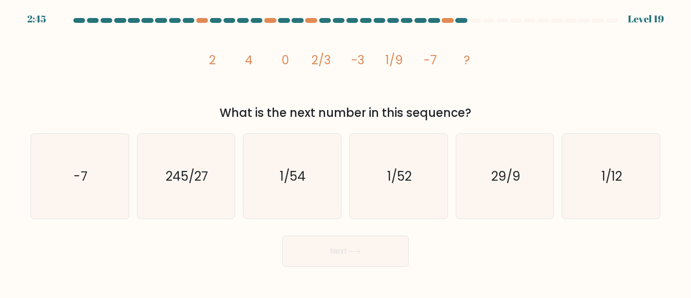
drag, startPoint x: 58, startPoint y: 268, endPoint x: 251, endPoint y: 231, distance: 196.6
click at [244, 153] on div "Next" at bounding box center [346, 248] width 642 height 36
click at [276, 153] on icon "1/54" at bounding box center [292, 176] width 85 height 85
click at [346, 151] on input "c. 1/54" at bounding box center [346, 150] width 0 height 2
radio input "true"
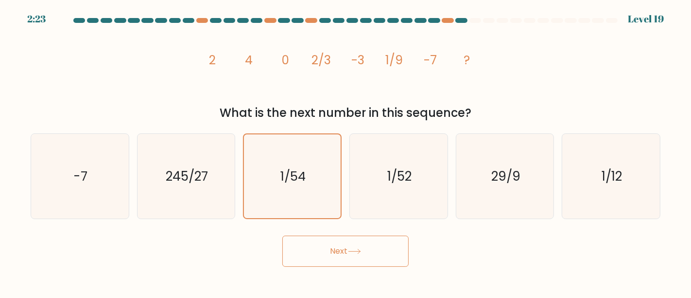
click at [339, 153] on button "Next" at bounding box center [345, 250] width 126 height 31
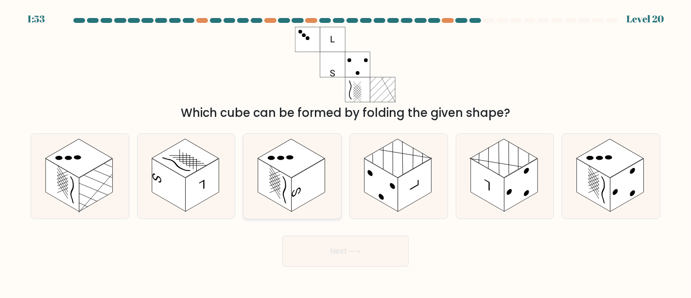
click at [322, 153] on rect at bounding box center [309, 184] width 34 height 53
click at [346, 151] on input "c." at bounding box center [346, 150] width 0 height 2
radio input "true"
click at [355, 153] on button "Next" at bounding box center [345, 250] width 126 height 31
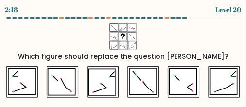
drag, startPoint x: 685, startPoint y: 2, endPoint x: 164, endPoint y: 35, distance: 521.7
click at [164, 35] on div "Which figure should replace the question [PERSON_NAME]?" at bounding box center [123, 42] width 246 height 39
click at [71, 86] on icon at bounding box center [61, 82] width 27 height 27
click at [123, 56] on input "b." at bounding box center [123, 54] width 0 height 2
radio input "true"
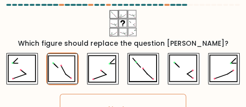
scroll to position [19, 0]
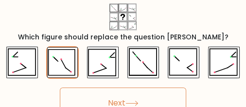
click at [133, 94] on button "Next" at bounding box center [123, 103] width 126 height 31
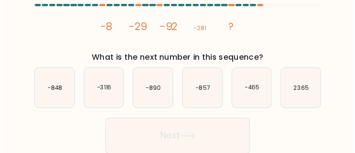
scroll to position [0, 0]
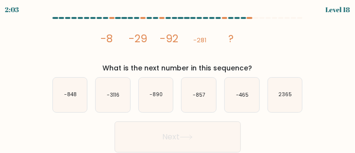
drag, startPoint x: 228, startPoint y: 0, endPoint x: 63, endPoint y: 40, distance: 170.0
click at [63, 40] on div "image/svg+xml -8 -29 -92 -281 ? What is the next number in this sequence?" at bounding box center [178, 48] width 263 height 51
click at [64, 92] on text "-848" at bounding box center [70, 94] width 13 height 7
click at [178, 79] on input "a. -848" at bounding box center [178, 78] width 0 height 2
radio input "true"
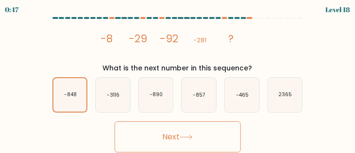
click at [180, 137] on button "Next" at bounding box center [178, 137] width 126 height 31
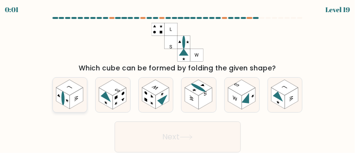
click at [74, 103] on rect at bounding box center [77, 98] width 14 height 21
click at [178, 79] on input "a." at bounding box center [178, 78] width 0 height 2
radio input "true"
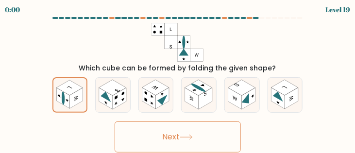
click at [176, 132] on button "Next" at bounding box center [178, 137] width 126 height 31
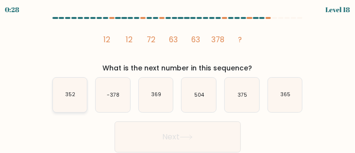
click at [70, 103] on icon "352" at bounding box center [70, 95] width 35 height 35
click at [178, 79] on input "a. 352" at bounding box center [178, 78] width 0 height 2
radio input "true"
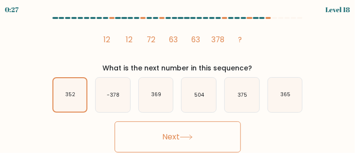
click at [161, 138] on button "Next" at bounding box center [178, 137] width 126 height 31
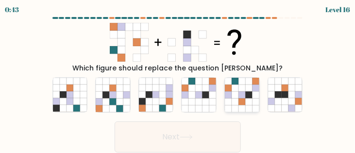
click at [245, 101] on icon at bounding box center [242, 102] width 7 height 7
click at [178, 79] on input "e." at bounding box center [178, 78] width 0 height 2
radio input "true"
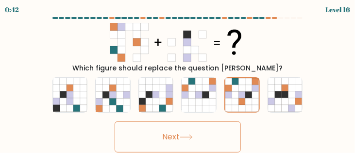
click at [187, 138] on icon at bounding box center [186, 137] width 13 height 5
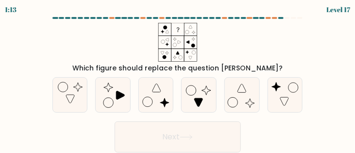
drag, startPoint x: 292, startPoint y: 140, endPoint x: 75, endPoint y: 130, distance: 216.5
click at [76, 130] on div "Next" at bounding box center [178, 135] width 263 height 36
click at [209, 104] on icon at bounding box center [199, 95] width 35 height 35
click at [178, 79] on input "d." at bounding box center [178, 78] width 0 height 2
radio input "true"
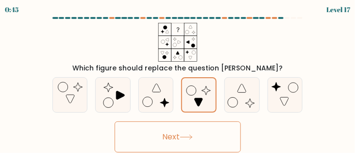
click at [184, 136] on icon at bounding box center [186, 137] width 13 height 5
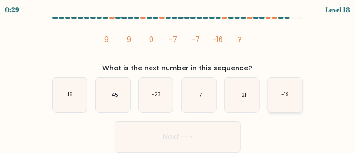
click at [276, 95] on icon "-19" at bounding box center [285, 95] width 35 height 35
click at [178, 79] on input "f. -19" at bounding box center [178, 78] width 0 height 2
radio input "true"
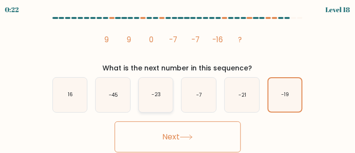
click at [158, 93] on text "-23" at bounding box center [157, 94] width 10 height 7
click at [178, 79] on input "c. -23" at bounding box center [178, 78] width 0 height 2
radio input "true"
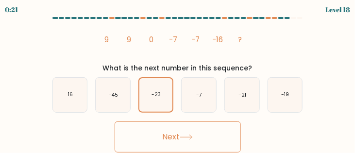
click at [169, 133] on button "Next" at bounding box center [178, 137] width 126 height 31
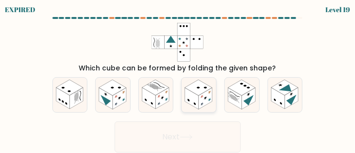
click at [210, 103] on rect at bounding box center [206, 98] width 14 height 21
click at [178, 79] on input "d." at bounding box center [178, 78] width 0 height 2
radio input "true"
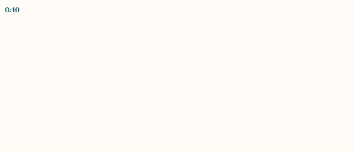
click at [215, 71] on body "0:40" at bounding box center [177, 76] width 355 height 153
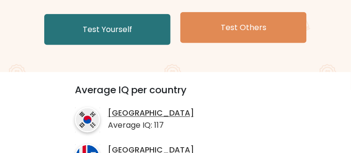
scroll to position [166, 0]
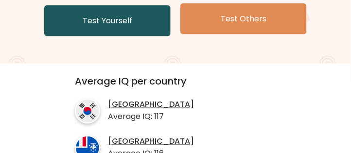
click at [109, 20] on link "Test Yourself" at bounding box center [107, 20] width 126 height 31
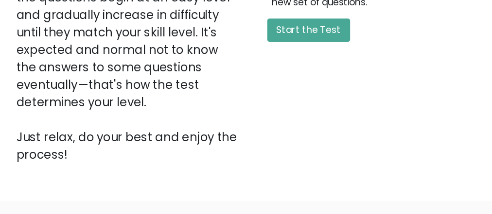
scroll to position [289, 0]
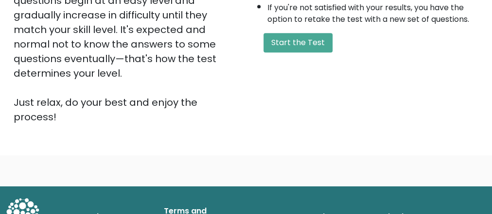
drag, startPoint x: 269, startPoint y: 0, endPoint x: 343, endPoint y: 127, distance: 146.6
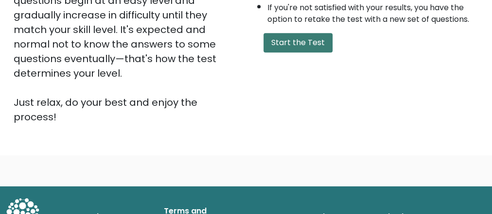
click at [309, 44] on button "Start the Test" at bounding box center [297, 42] width 69 height 19
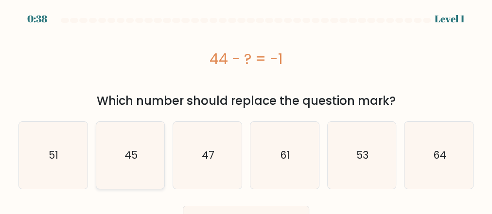
click at [105, 158] on icon "45" at bounding box center [130, 155] width 67 height 67
click at [246, 110] on input "b. 45" at bounding box center [246, 108] width 0 height 2
radio input "true"
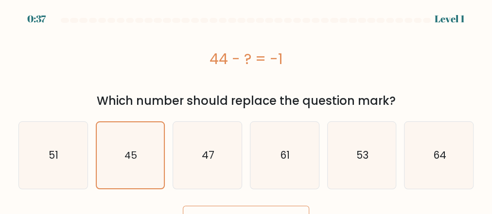
scroll to position [22, 0]
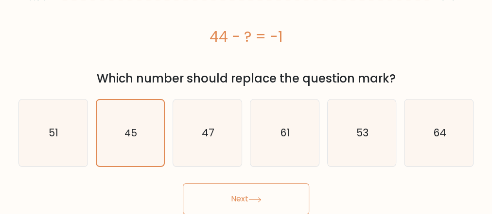
click at [252, 202] on button "Next" at bounding box center [246, 199] width 126 height 31
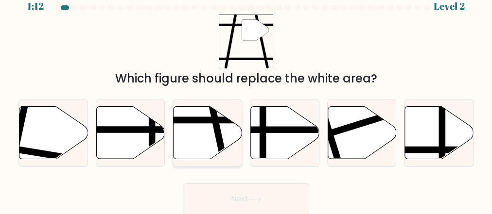
click at [190, 143] on icon at bounding box center [208, 133] width 69 height 53
click at [246, 97] on input "c." at bounding box center [246, 96] width 0 height 2
radio input "true"
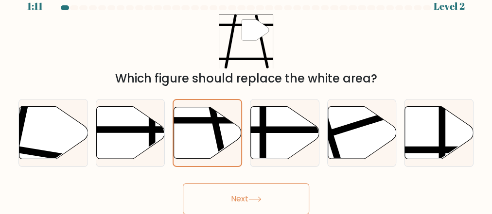
click at [242, 192] on button "Next" at bounding box center [246, 199] width 126 height 31
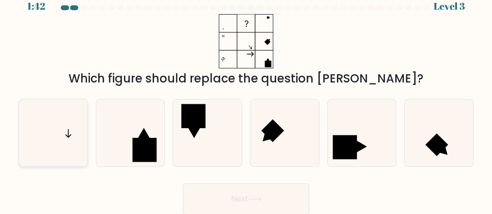
click at [55, 140] on icon at bounding box center [52, 133] width 67 height 67
click at [246, 97] on input "a." at bounding box center [246, 96] width 0 height 2
radio input "true"
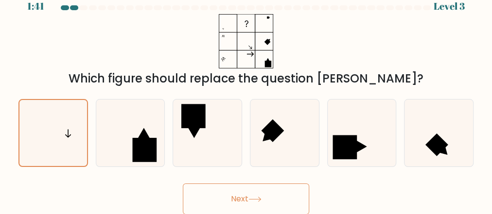
click at [243, 194] on button "Next" at bounding box center [246, 199] width 126 height 31
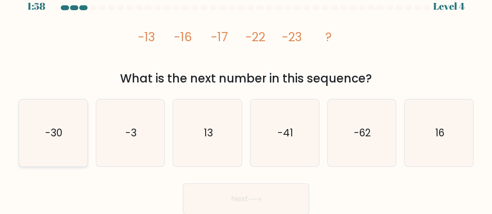
click at [59, 120] on icon "-30" at bounding box center [52, 133] width 67 height 67
click at [246, 97] on input "a. -30" at bounding box center [246, 96] width 0 height 2
radio input "true"
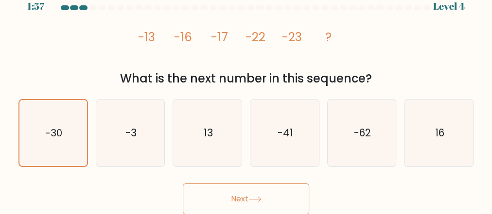
click at [232, 200] on button "Next" at bounding box center [246, 199] width 126 height 31
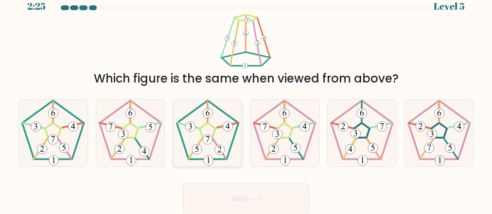
click at [225, 137] on icon at bounding box center [207, 133] width 67 height 67
click at [246, 97] on input "c." at bounding box center [246, 96] width 0 height 2
radio input "true"
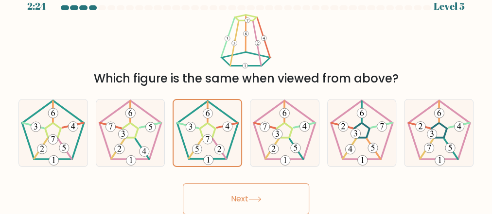
click at [262, 193] on button "Next" at bounding box center [246, 199] width 126 height 31
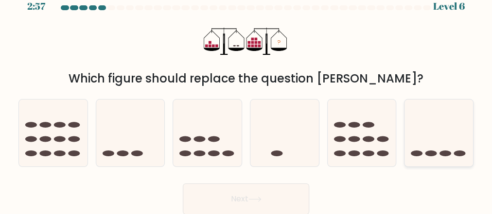
click at [419, 129] on icon at bounding box center [438, 133] width 69 height 57
click at [246, 97] on input "f." at bounding box center [246, 96] width 0 height 2
radio input "true"
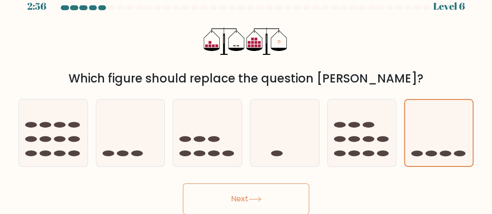
click at [256, 196] on button "Next" at bounding box center [246, 199] width 126 height 31
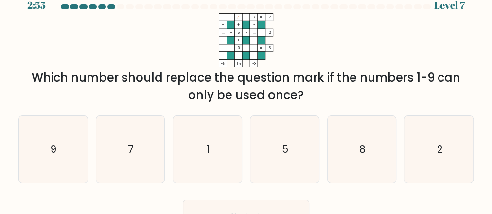
scroll to position [0, 0]
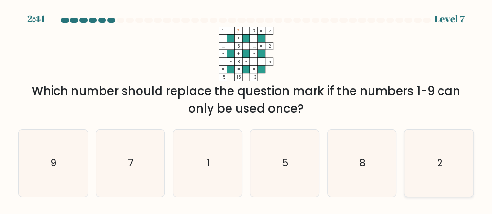
click at [456, 171] on icon "2" at bounding box center [438, 163] width 67 height 67
click at [246, 110] on input "f. 2" at bounding box center [246, 108] width 0 height 2
radio input "true"
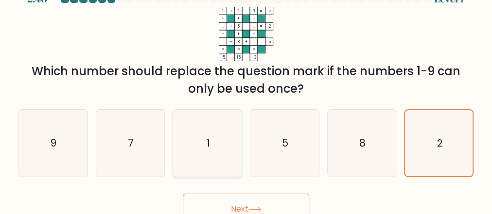
scroll to position [30, 0]
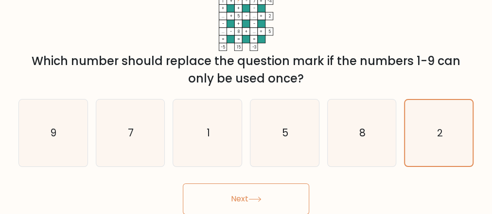
click at [223, 193] on button "Next" at bounding box center [246, 199] width 126 height 31
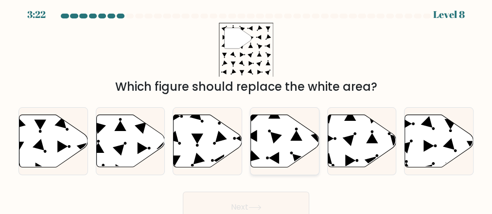
scroll to position [0, 0]
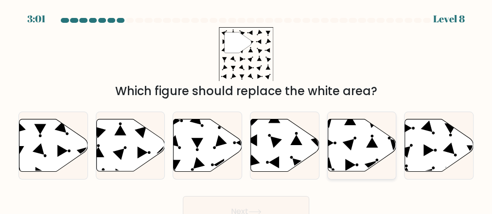
click at [372, 149] on icon at bounding box center [362, 146] width 69 height 53
click at [246, 110] on input "e." at bounding box center [246, 108] width 0 height 2
radio input "true"
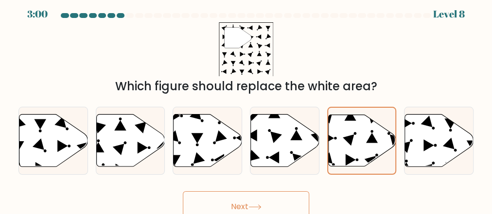
scroll to position [13, 0]
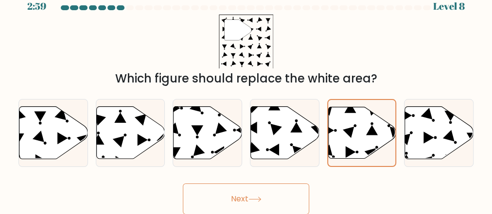
click at [250, 210] on button "Next" at bounding box center [246, 199] width 126 height 31
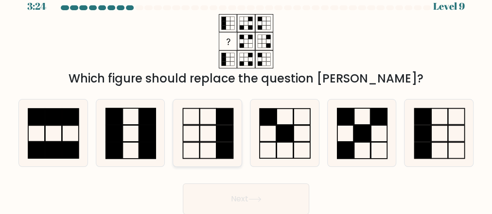
click at [224, 141] on rect at bounding box center [224, 133] width 17 height 16
click at [246, 97] on input "c." at bounding box center [246, 96] width 0 height 2
radio input "true"
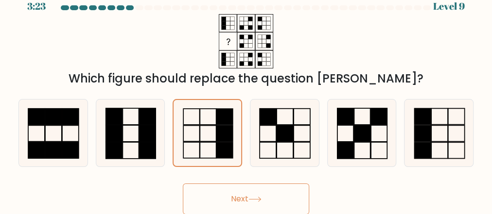
click at [277, 198] on button "Next" at bounding box center [246, 199] width 126 height 31
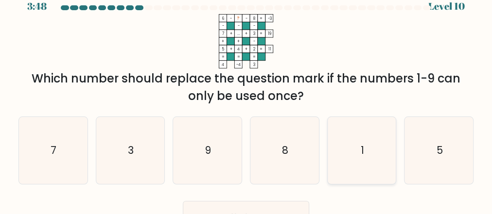
click at [377, 164] on icon "1" at bounding box center [361, 150] width 67 height 67
click at [246, 97] on input "e. 1" at bounding box center [246, 96] width 0 height 2
radio input "true"
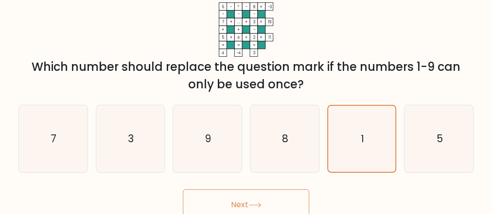
scroll to position [30, 0]
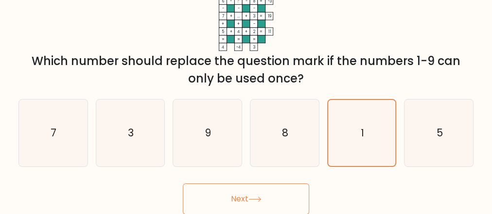
click at [255, 196] on button "Next" at bounding box center [246, 199] width 126 height 31
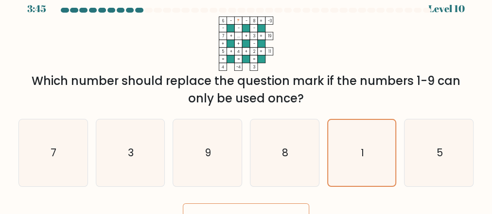
scroll to position [0, 0]
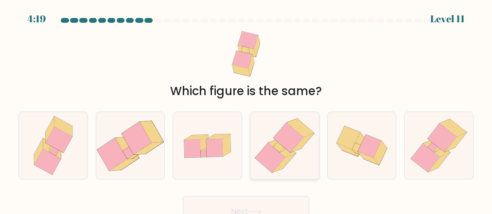
click at [310, 166] on icon at bounding box center [285, 145] width 66 height 67
click at [246, 110] on input "d." at bounding box center [246, 108] width 0 height 2
radio input "true"
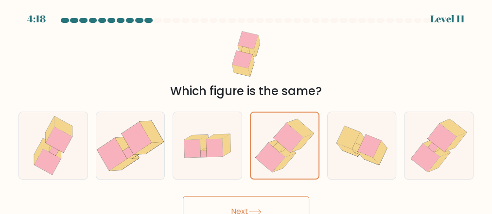
click at [240, 204] on button "Next" at bounding box center [246, 211] width 126 height 31
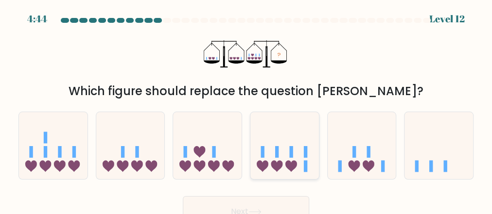
click at [275, 162] on icon at bounding box center [277, 167] width 12 height 12
click at [246, 110] on input "d." at bounding box center [246, 108] width 0 height 2
radio input "true"
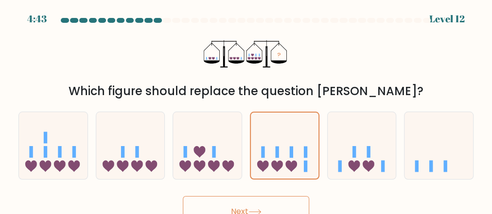
click at [253, 199] on button "Next" at bounding box center [246, 211] width 126 height 31
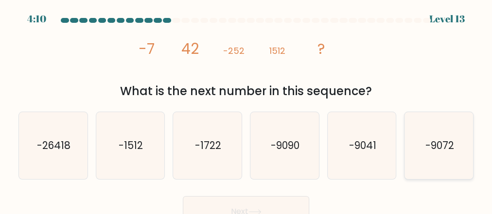
click at [456, 152] on icon "-9072" at bounding box center [438, 145] width 67 height 67
click at [246, 110] on input "f. -9072" at bounding box center [246, 108] width 0 height 2
radio input "true"
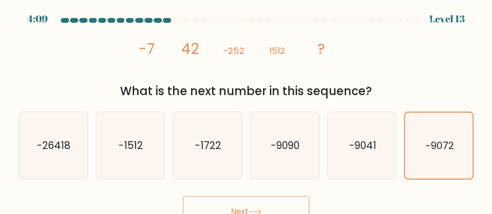
click at [236, 205] on button "Next" at bounding box center [246, 211] width 126 height 31
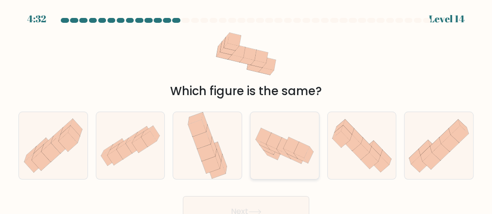
click at [274, 147] on icon at bounding box center [274, 141] width 16 height 16
click at [246, 110] on input "d." at bounding box center [246, 108] width 0 height 2
radio input "true"
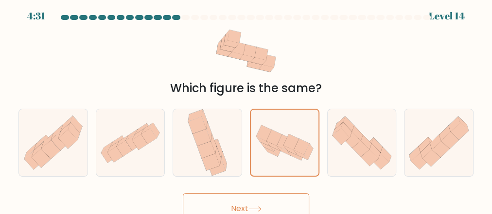
scroll to position [13, 0]
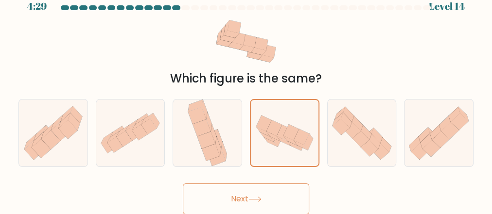
click at [252, 195] on button "Next" at bounding box center [246, 199] width 126 height 31
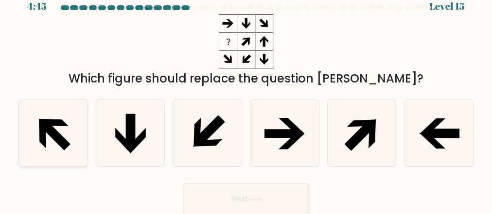
click at [70, 139] on icon at bounding box center [52, 133] width 67 height 67
click at [246, 97] on input "a." at bounding box center [246, 96] width 0 height 2
radio input "true"
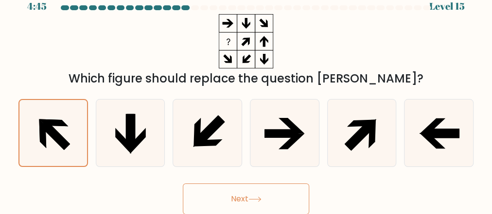
click at [228, 195] on button "Next" at bounding box center [246, 199] width 126 height 31
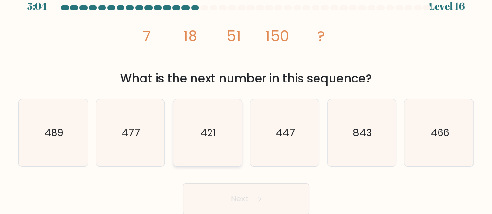
click at [195, 134] on icon "421" at bounding box center [207, 133] width 67 height 67
click at [246, 97] on input "c. 421" at bounding box center [246, 96] width 0 height 2
radio input "true"
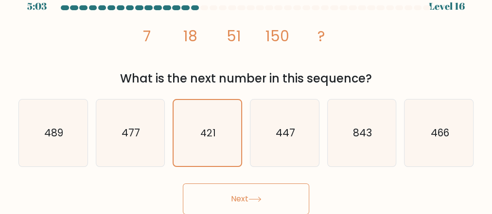
click at [235, 191] on button "Next" at bounding box center [246, 199] width 126 height 31
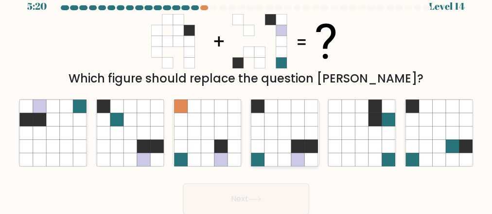
click at [282, 146] on icon at bounding box center [284, 146] width 13 height 13
click at [246, 97] on input "d." at bounding box center [246, 96] width 0 height 2
radio input "true"
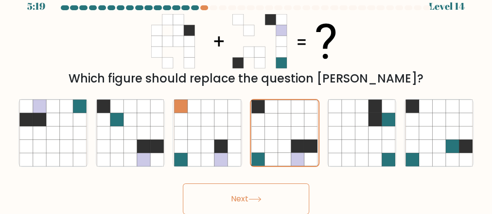
click at [227, 198] on button "Next" at bounding box center [246, 199] width 126 height 31
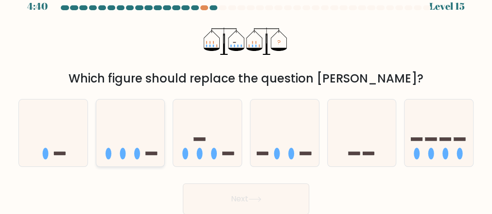
click at [145, 129] on icon at bounding box center [130, 133] width 69 height 57
click at [246, 97] on input "b." at bounding box center [246, 96] width 0 height 2
radio input "true"
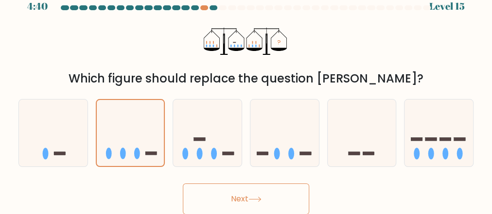
click at [214, 193] on button "Next" at bounding box center [246, 199] width 126 height 31
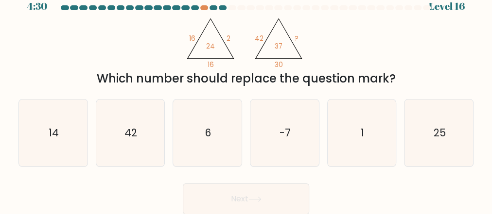
drag, startPoint x: 164, startPoint y: 57, endPoint x: 129, endPoint y: 42, distance: 37.9
click at [129, 42] on div "@import url('https://fonts.googleapis.com/css?family=Abril+Fatface:400,100,100i…" at bounding box center [246, 50] width 467 height 73
click at [367, 135] on icon "1" at bounding box center [361, 133] width 67 height 67
click at [246, 97] on input "e. 1" at bounding box center [246, 96] width 0 height 2
radio input "true"
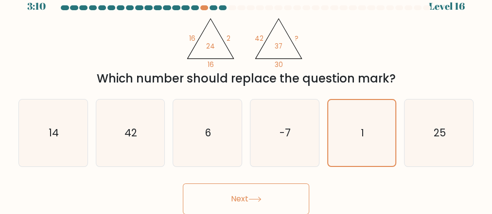
click at [264, 196] on button "Next" at bounding box center [246, 199] width 126 height 31
click at [232, 201] on button "Next" at bounding box center [246, 199] width 126 height 31
click at [205, 129] on text "6" at bounding box center [208, 133] width 6 height 14
click at [246, 97] on input "c. 6" at bounding box center [246, 96] width 0 height 2
radio input "true"
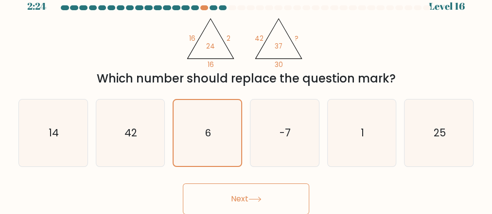
click at [267, 202] on button "Next" at bounding box center [246, 199] width 126 height 31
click at [244, 201] on button "Next" at bounding box center [246, 199] width 126 height 31
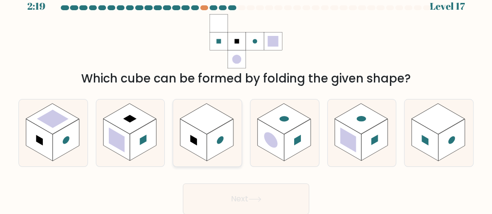
click at [218, 147] on rect at bounding box center [220, 141] width 27 height 42
click at [246, 97] on input "c." at bounding box center [246, 96] width 0 height 2
radio input "true"
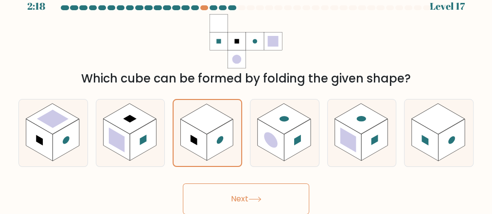
click at [242, 200] on button "Next" at bounding box center [246, 199] width 126 height 31
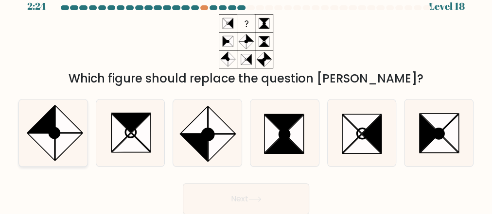
click at [60, 130] on icon at bounding box center [68, 119] width 27 height 27
click at [246, 97] on input "a." at bounding box center [246, 96] width 0 height 2
radio input "true"
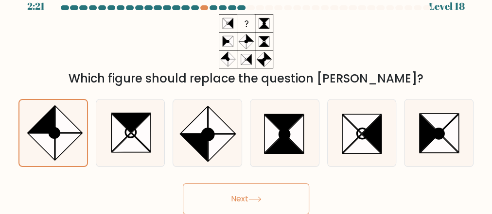
click at [245, 199] on button "Next" at bounding box center [246, 199] width 126 height 31
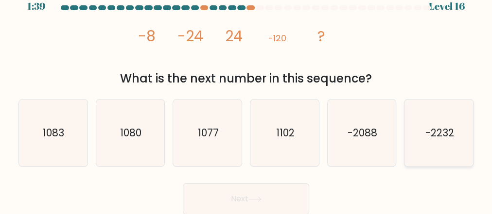
click at [425, 139] on text "-2232" at bounding box center [439, 133] width 29 height 14
click at [246, 97] on input "f. -2232" at bounding box center [246, 96] width 0 height 2
radio input "true"
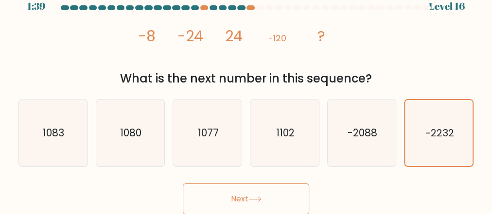
click at [272, 202] on button "Next" at bounding box center [246, 199] width 126 height 31
click at [350, 127] on text "-2088" at bounding box center [363, 133] width 30 height 14
click at [394, 142] on icon "-2088" at bounding box center [361, 133] width 67 height 67
click at [246, 97] on input "e. -2088" at bounding box center [246, 96] width 0 height 2
radio input "true"
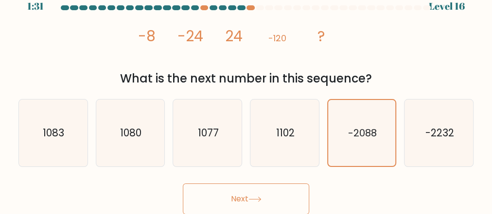
click at [284, 196] on button "Next" at bounding box center [246, 199] width 126 height 31
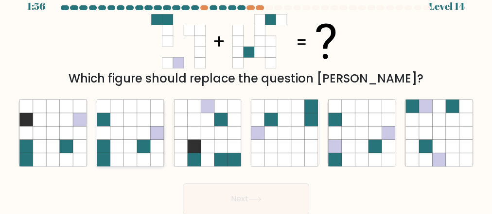
click at [105, 159] on icon at bounding box center [103, 159] width 13 height 13
click at [246, 97] on input "b." at bounding box center [246, 96] width 0 height 2
radio input "true"
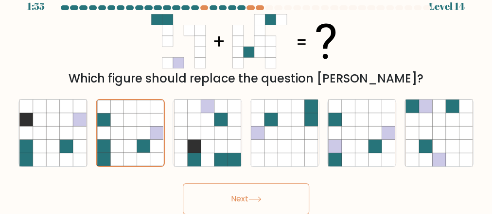
click at [238, 199] on button "Next" at bounding box center [246, 199] width 126 height 31
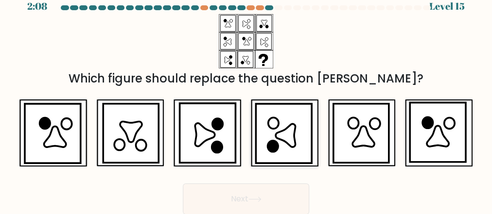
click at [279, 154] on icon at bounding box center [284, 133] width 56 height 59
click at [246, 97] on input "d." at bounding box center [246, 96] width 0 height 2
radio input "true"
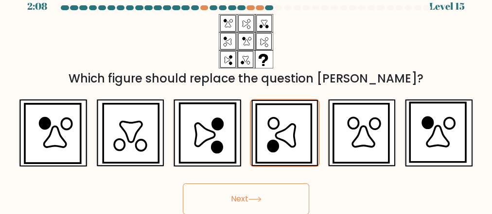
click at [230, 193] on button "Next" at bounding box center [246, 199] width 126 height 31
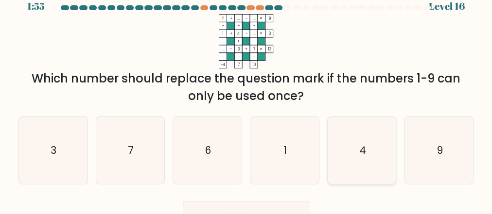
click at [374, 140] on icon "4" at bounding box center [361, 150] width 67 height 67
click at [246, 97] on input "e. 4" at bounding box center [246, 96] width 0 height 2
radio input "true"
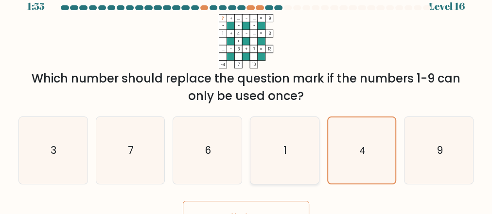
scroll to position [30, 0]
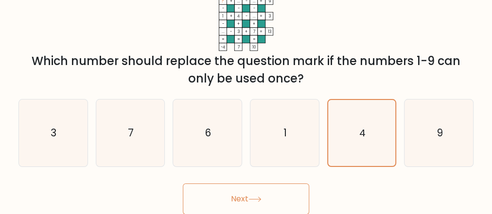
click at [231, 197] on button "Next" at bounding box center [246, 199] width 126 height 31
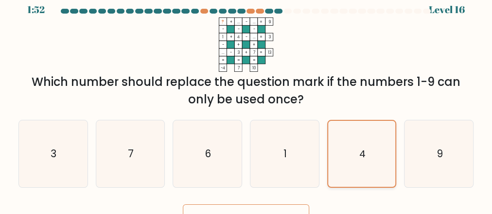
scroll to position [0, 0]
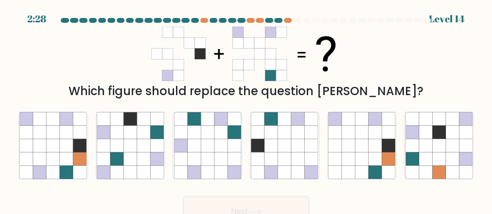
click at [325, 167] on div "e." at bounding box center [361, 146] width 77 height 68
click at [109, 204] on div "Next" at bounding box center [246, 210] width 467 height 36
click at [294, 158] on icon at bounding box center [297, 159] width 13 height 13
click at [246, 110] on input "d." at bounding box center [246, 108] width 0 height 2
radio input "true"
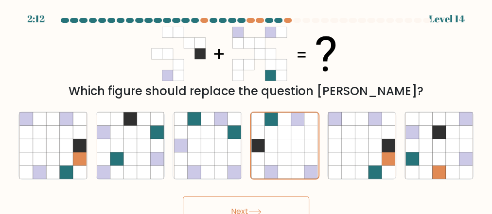
click at [247, 207] on button "Next" at bounding box center [246, 211] width 126 height 31
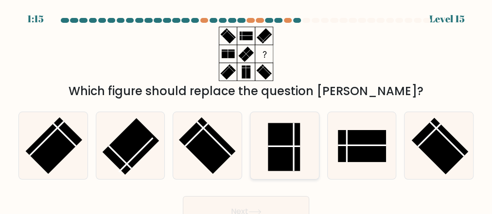
click at [294, 152] on line at bounding box center [294, 147] width 0 height 48
click at [246, 110] on input "d." at bounding box center [246, 108] width 0 height 2
radio input "true"
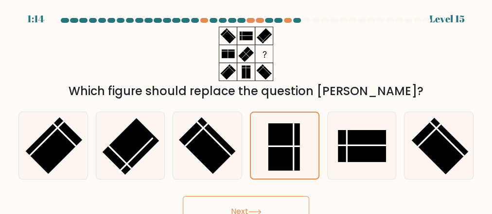
click at [237, 206] on button "Next" at bounding box center [246, 211] width 126 height 31
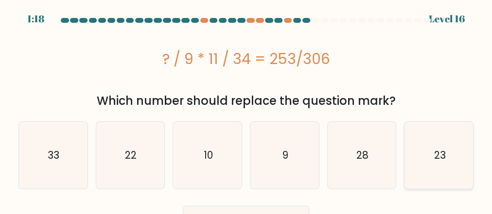
click at [435, 159] on text "23" at bounding box center [440, 155] width 12 height 14
click at [246, 110] on input "f. 23" at bounding box center [246, 108] width 0 height 2
radio input "true"
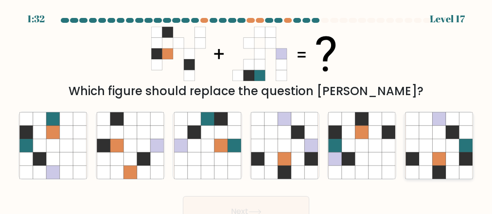
click at [445, 168] on icon at bounding box center [451, 172] width 13 height 13
click at [246, 110] on input "f." at bounding box center [246, 108] width 0 height 2
radio input "true"
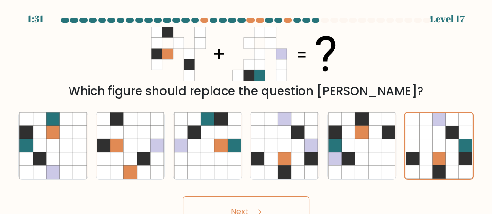
click at [215, 205] on button "Next" at bounding box center [246, 211] width 126 height 31
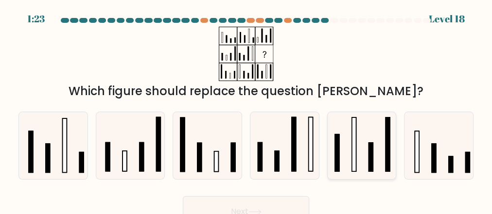
click at [348, 172] on icon at bounding box center [361, 145] width 67 height 67
click at [246, 110] on input "e." at bounding box center [246, 108] width 0 height 2
radio input "true"
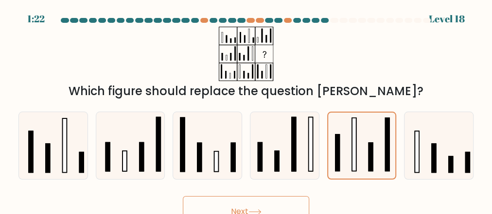
click at [244, 203] on button "Next" at bounding box center [246, 211] width 126 height 31
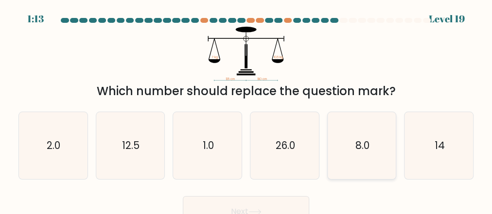
click at [363, 157] on icon "8.0" at bounding box center [361, 145] width 67 height 67
click at [246, 110] on input "e. 8.0" at bounding box center [246, 108] width 0 height 2
radio input "true"
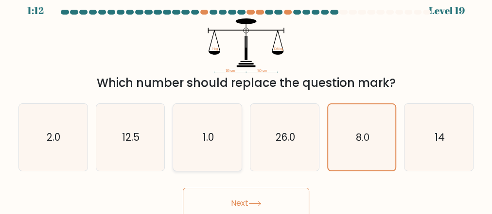
scroll to position [13, 0]
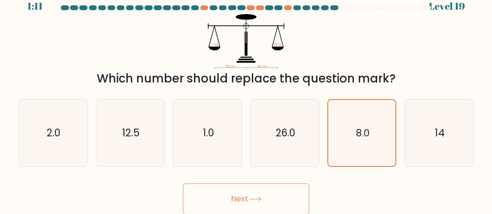
click at [224, 193] on button "Next" at bounding box center [246, 199] width 126 height 31
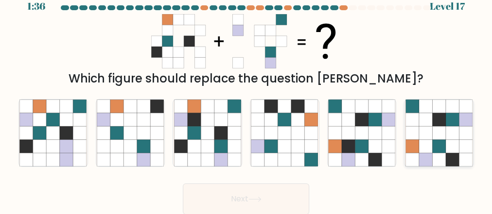
click at [453, 138] on icon at bounding box center [451, 132] width 13 height 13
click at [246, 97] on input "f." at bounding box center [246, 96] width 0 height 2
radio input "true"
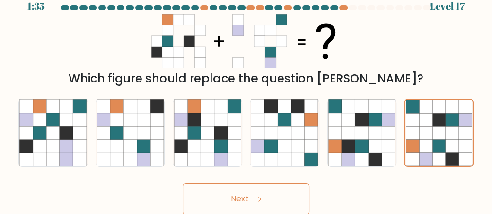
click at [253, 198] on icon at bounding box center [254, 199] width 13 height 5
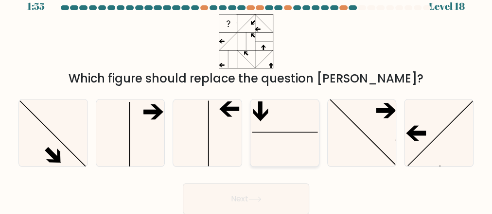
click at [289, 154] on icon at bounding box center [284, 133] width 67 height 67
click at [246, 97] on input "d." at bounding box center [246, 96] width 0 height 2
radio input "true"
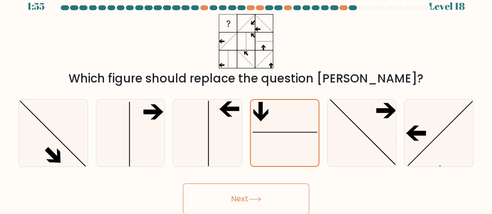
click at [250, 197] on button "Next" at bounding box center [246, 199] width 126 height 31
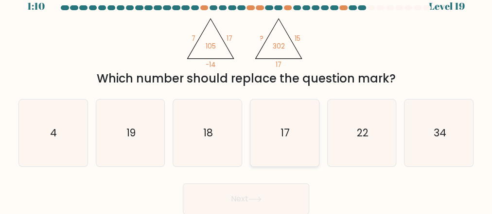
click at [300, 144] on icon "17" at bounding box center [284, 133] width 67 height 67
click at [246, 97] on input "d. 17" at bounding box center [246, 96] width 0 height 2
radio input "true"
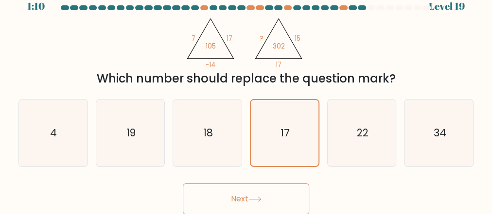
click at [259, 193] on button "Next" at bounding box center [246, 199] width 126 height 31
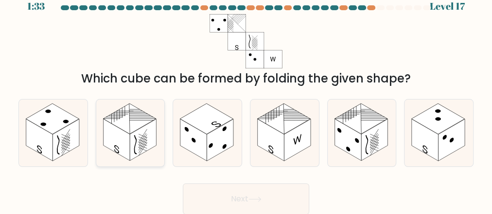
click at [146, 156] on icon at bounding box center [130, 133] width 69 height 67
click at [246, 97] on input "b." at bounding box center [246, 96] width 0 height 2
radio input "true"
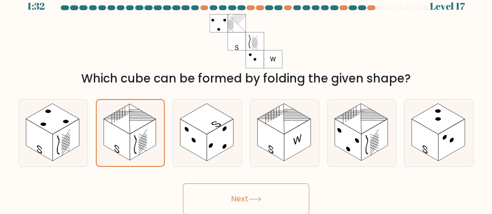
click at [253, 201] on icon at bounding box center [254, 199] width 13 height 5
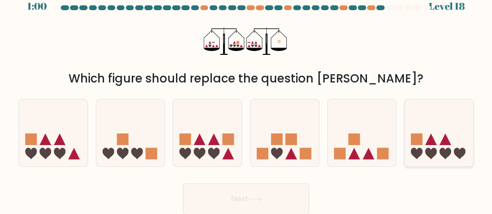
click at [438, 153] on icon at bounding box center [438, 133] width 69 height 57
click at [246, 97] on input "f." at bounding box center [246, 96] width 0 height 2
radio input "true"
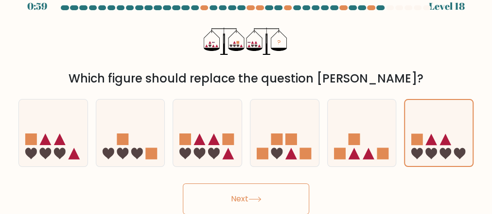
click at [269, 201] on button "Next" at bounding box center [246, 199] width 126 height 31
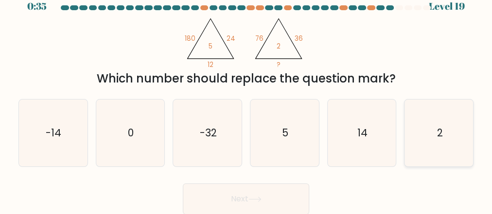
click at [417, 110] on icon "2" at bounding box center [438, 133] width 67 height 67
click at [246, 97] on input "f. 2" at bounding box center [246, 96] width 0 height 2
radio input "true"
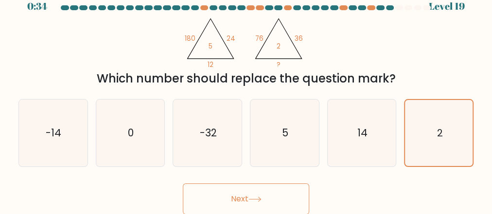
click at [264, 201] on button "Next" at bounding box center [246, 199] width 126 height 31
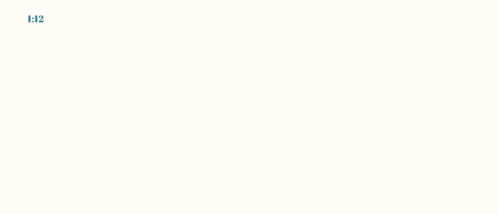
click at [331, 171] on body "1:12" at bounding box center [249, 107] width 498 height 214
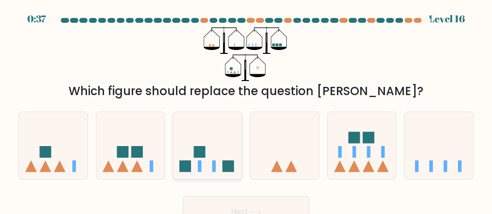
click at [201, 169] on rect at bounding box center [199, 167] width 3 height 12
click at [246, 110] on input "c." at bounding box center [246, 108] width 0 height 2
radio input "true"
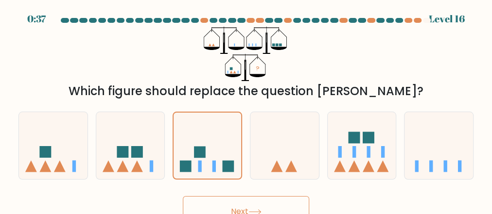
click at [262, 210] on icon at bounding box center [254, 212] width 13 height 5
